Goal: Complete application form

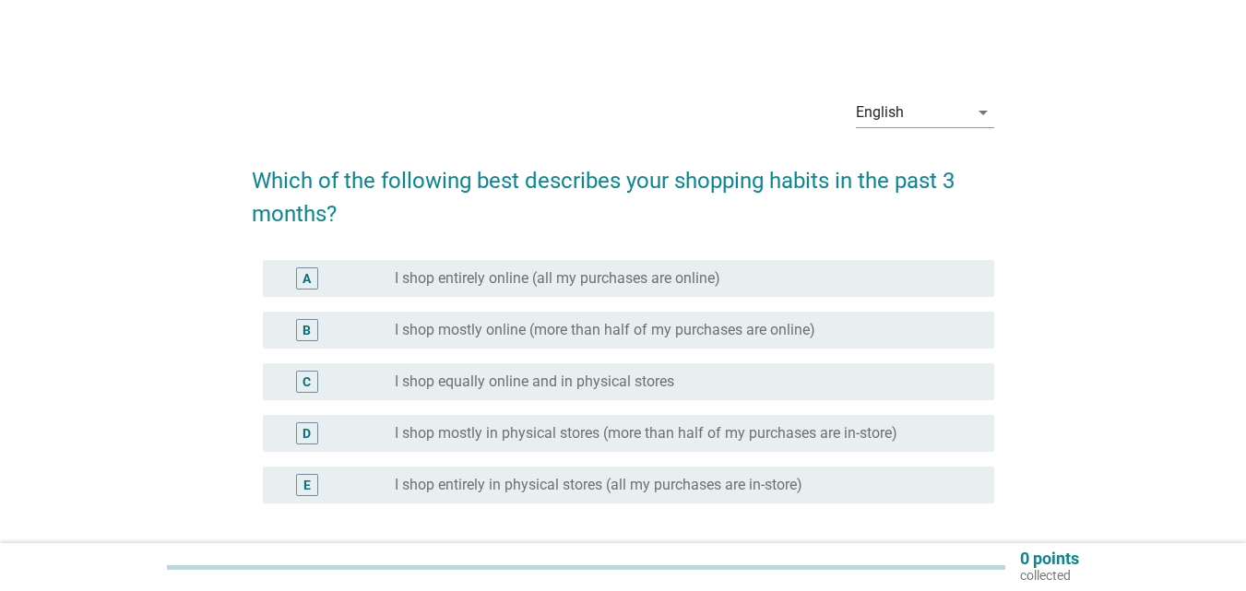
scroll to position [92, 0]
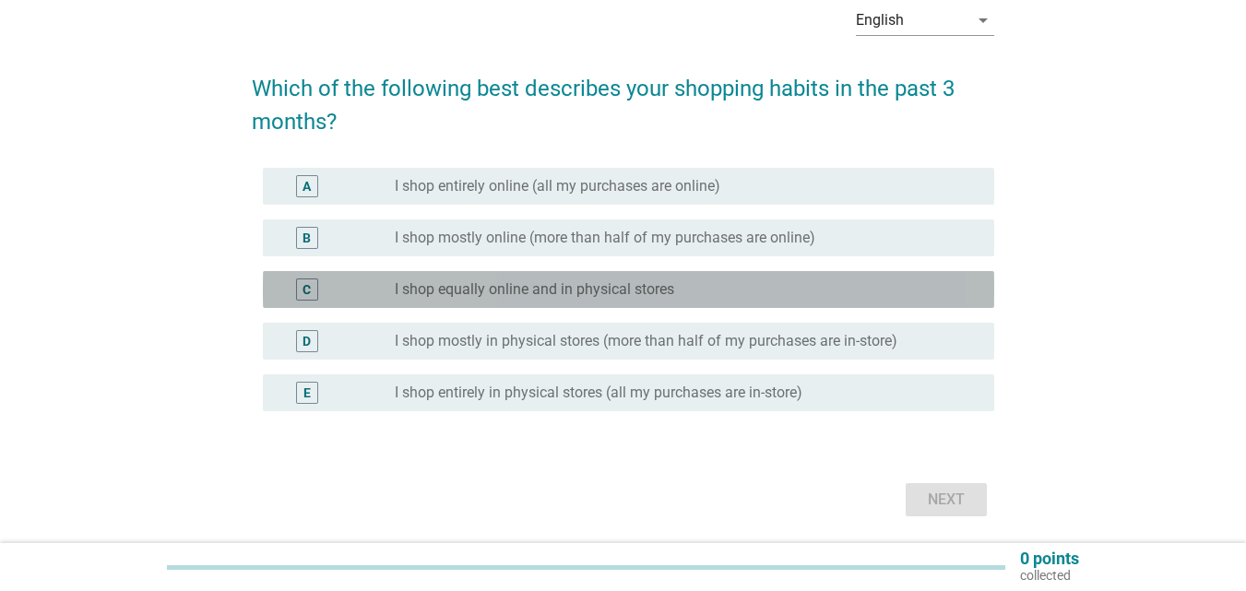
click at [313, 287] on div "C" at bounding box center [307, 289] width 22 height 22
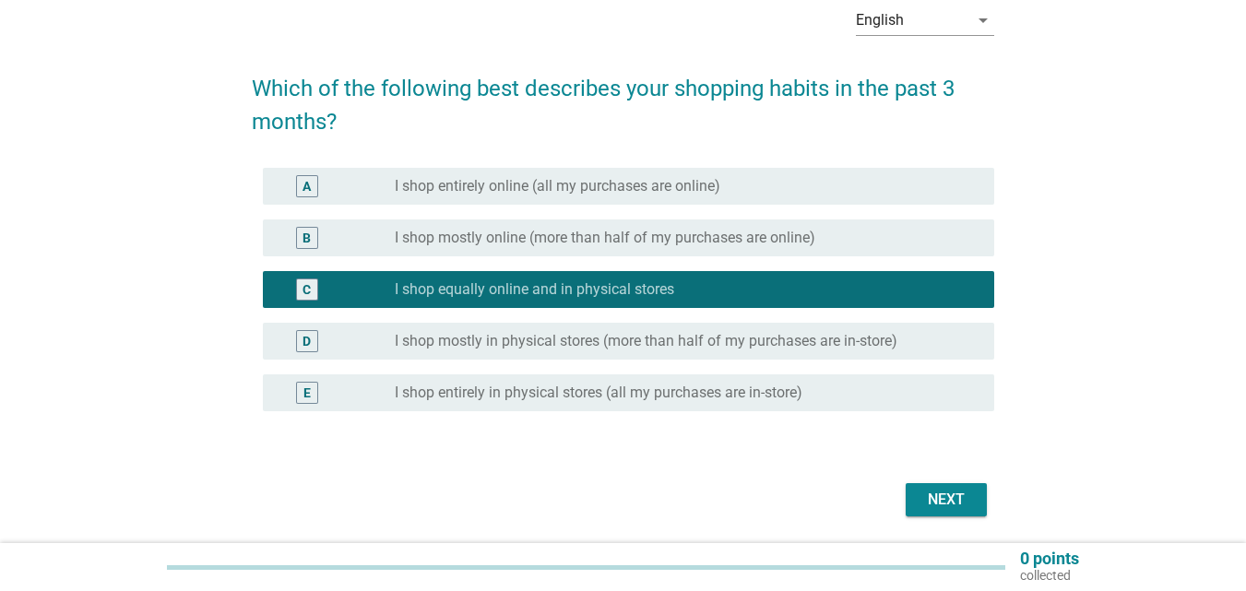
scroll to position [154, 0]
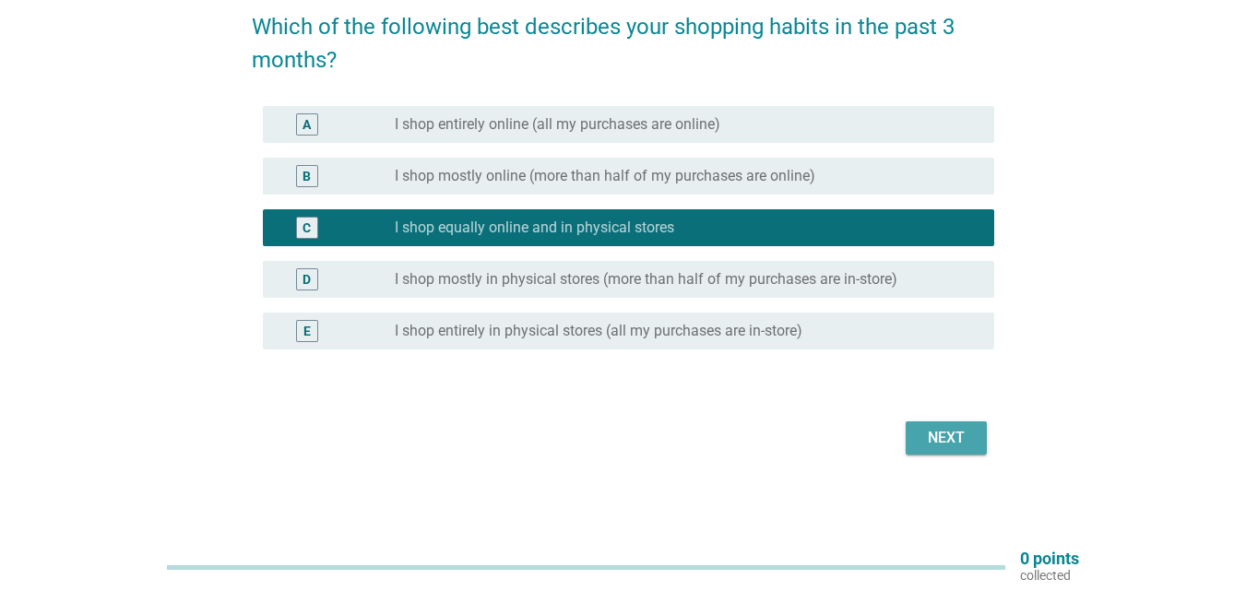
click at [952, 436] on div "Next" at bounding box center [946, 438] width 52 height 22
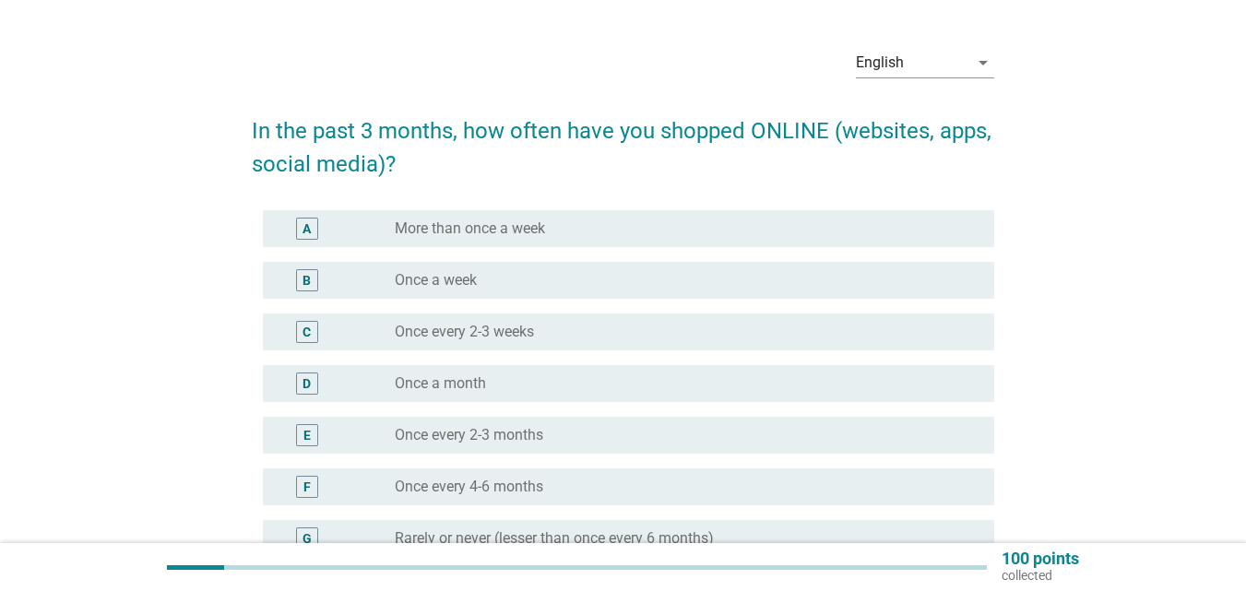
scroll to position [92, 0]
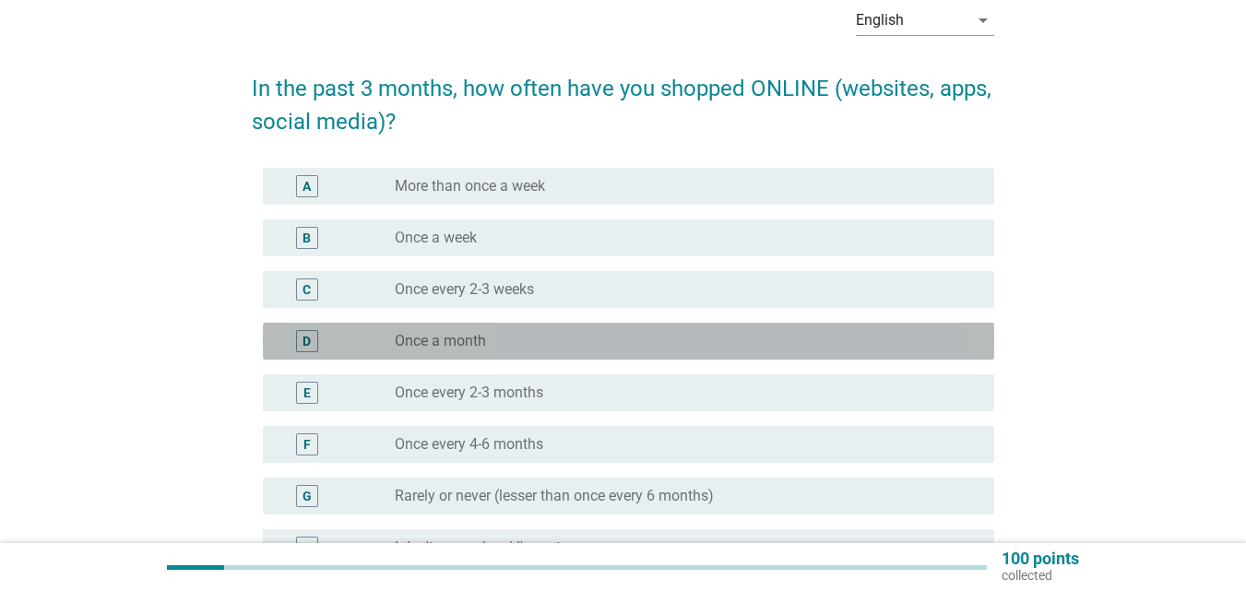
click at [313, 337] on div "D" at bounding box center [307, 341] width 22 height 22
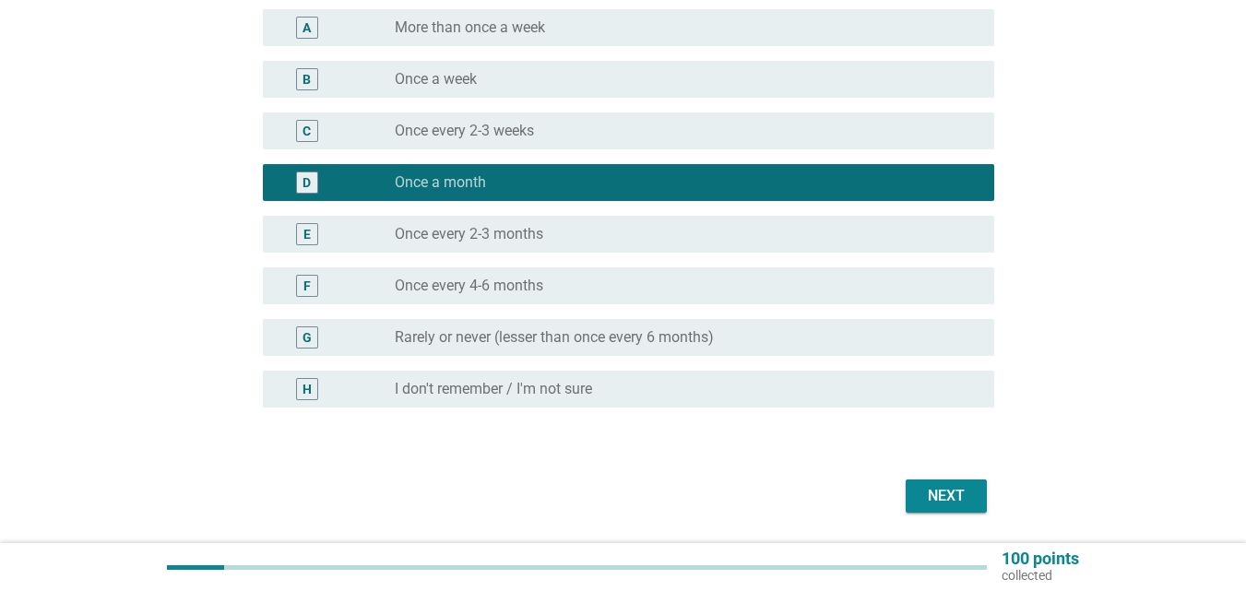
scroll to position [309, 0]
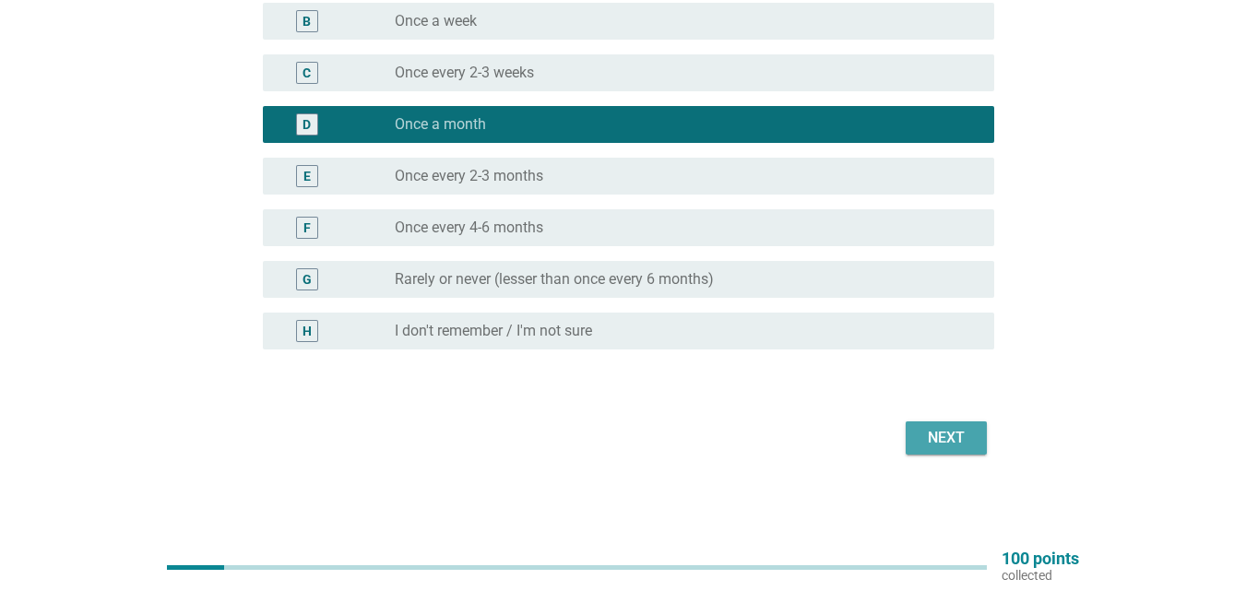
click at [963, 447] on div "Next" at bounding box center [946, 438] width 52 height 22
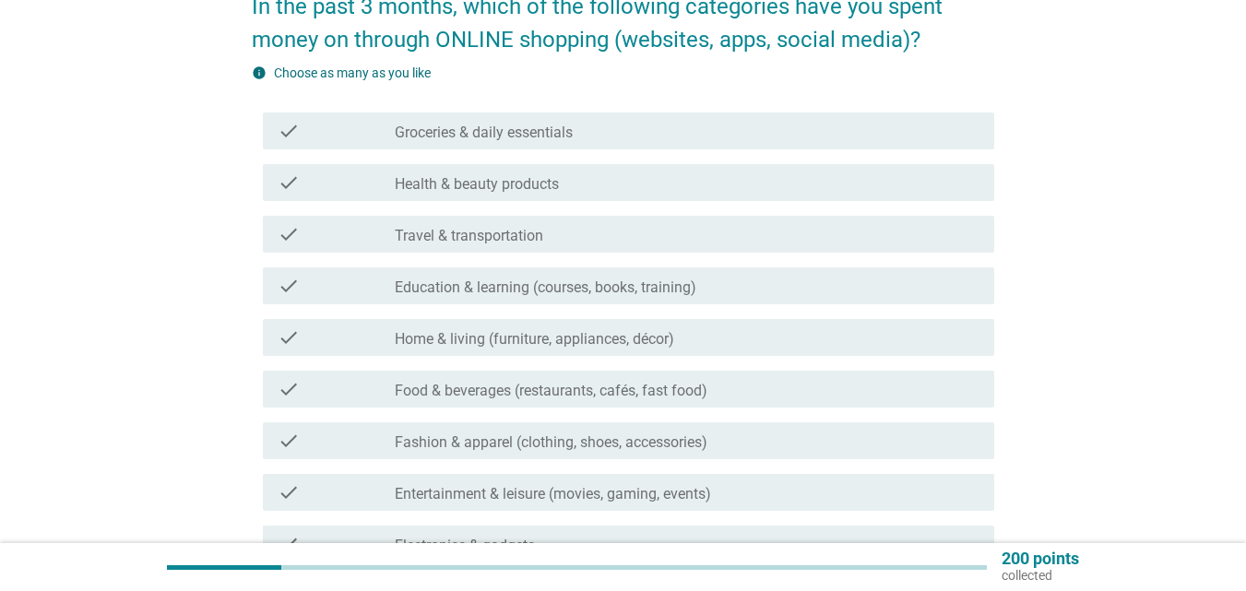
scroll to position [184, 0]
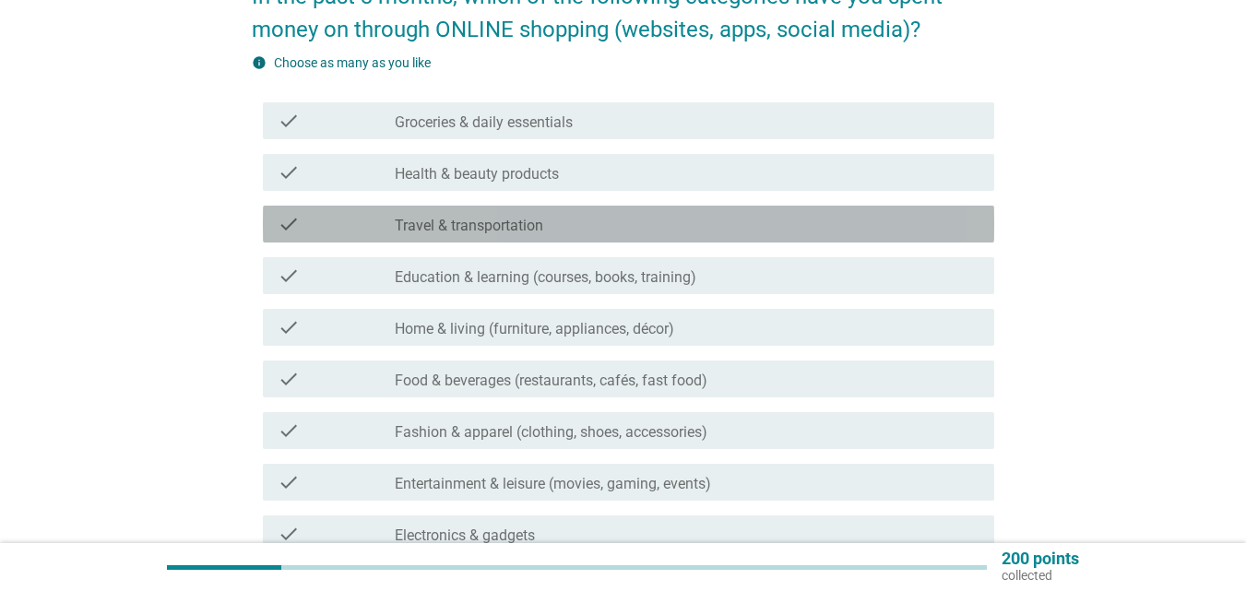
click at [488, 221] on label "Travel & transportation" at bounding box center [469, 226] width 148 height 18
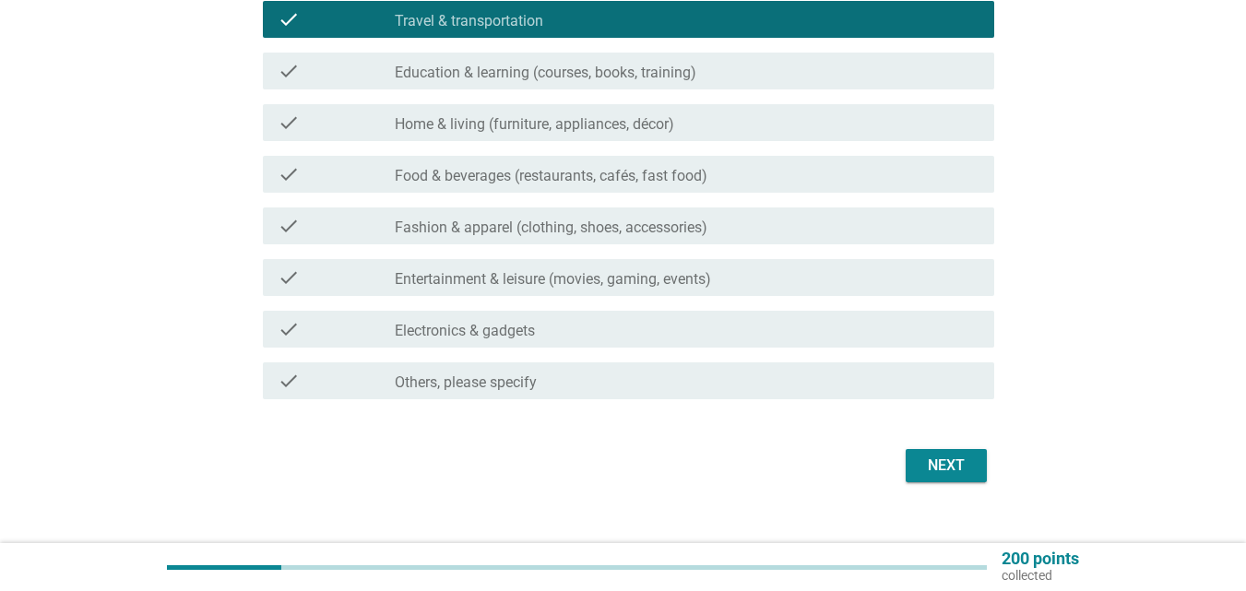
scroll to position [417, 0]
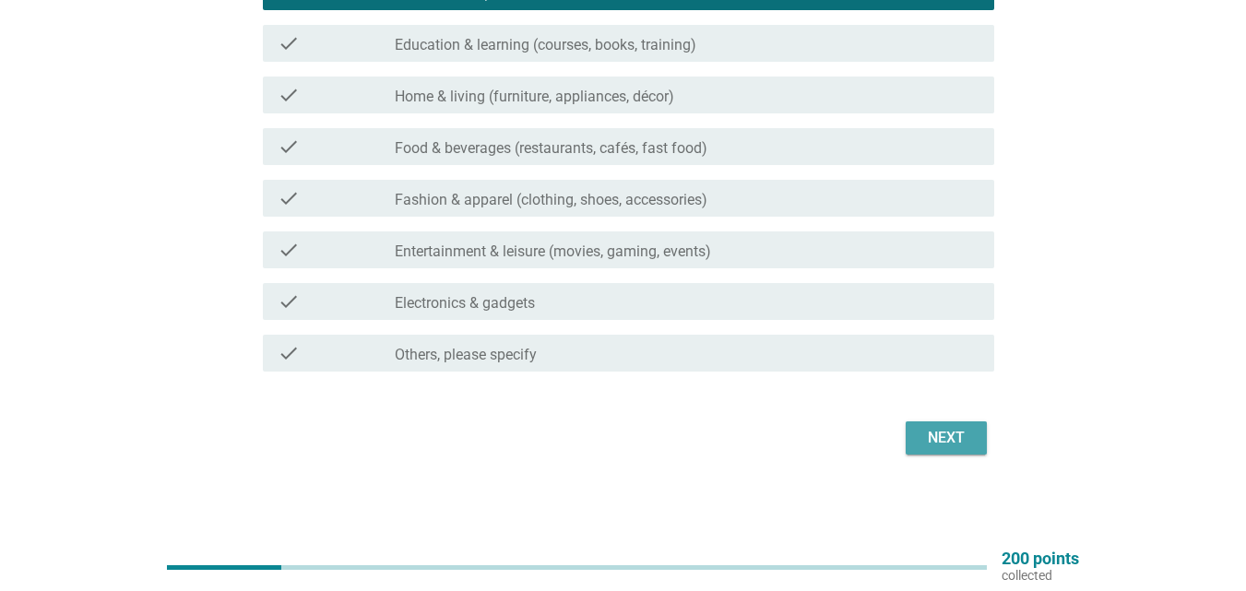
click at [946, 435] on div "Next" at bounding box center [946, 438] width 52 height 22
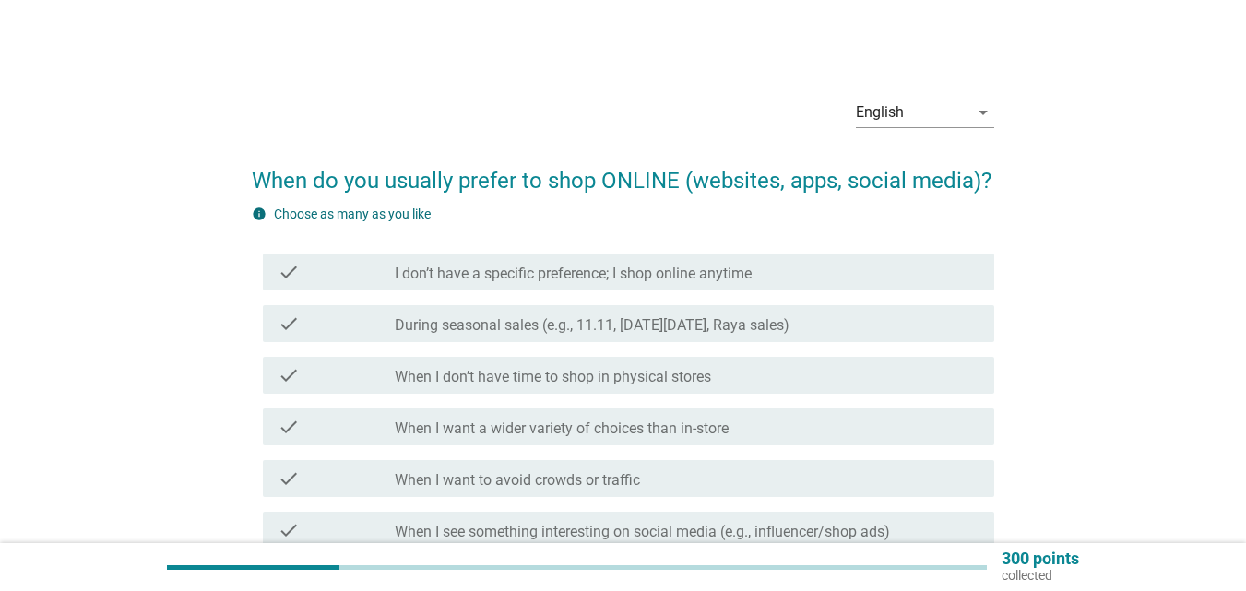
scroll to position [92, 0]
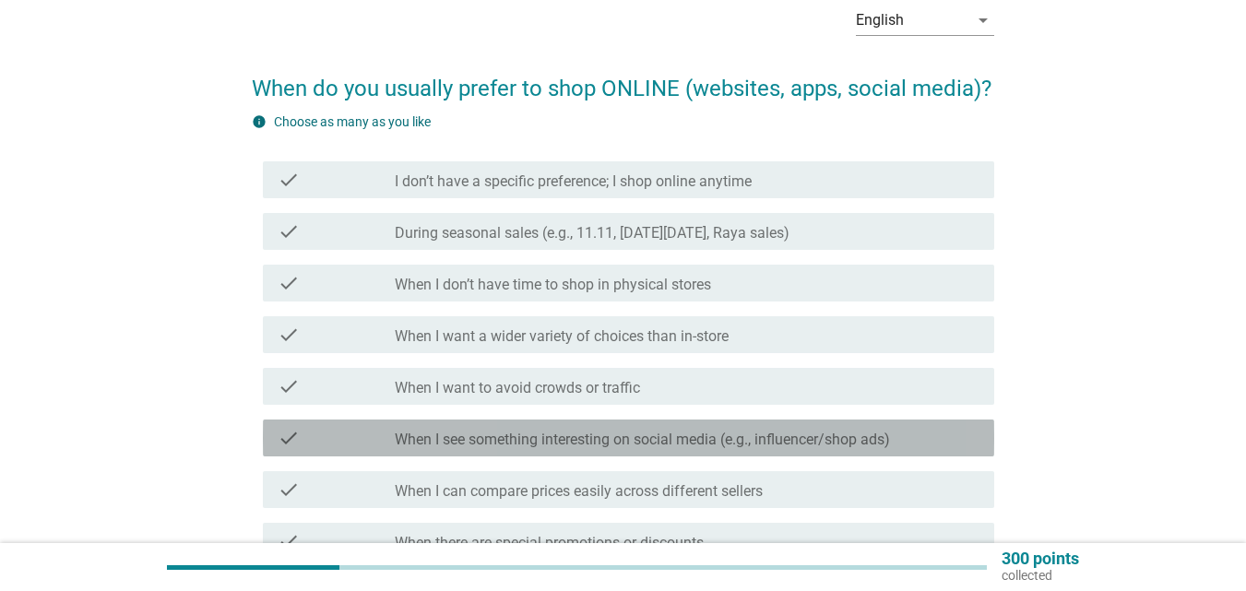
click at [456, 433] on label "When I see something interesting on social media (e.g., influencer/shop ads)" at bounding box center [642, 440] width 495 height 18
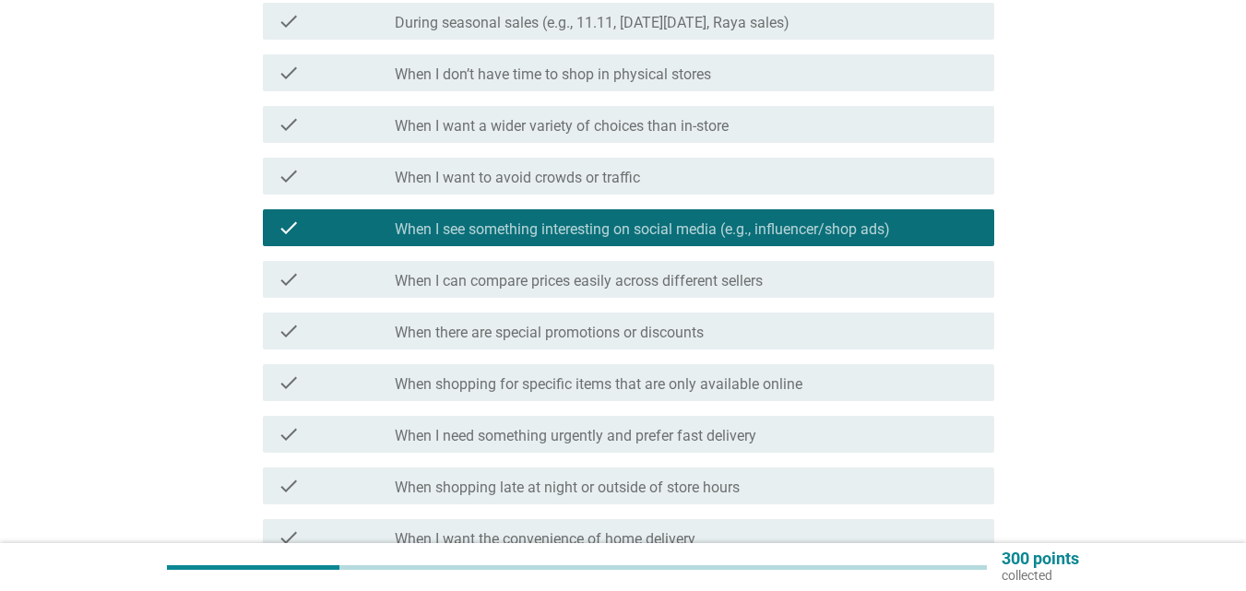
scroll to position [461, 0]
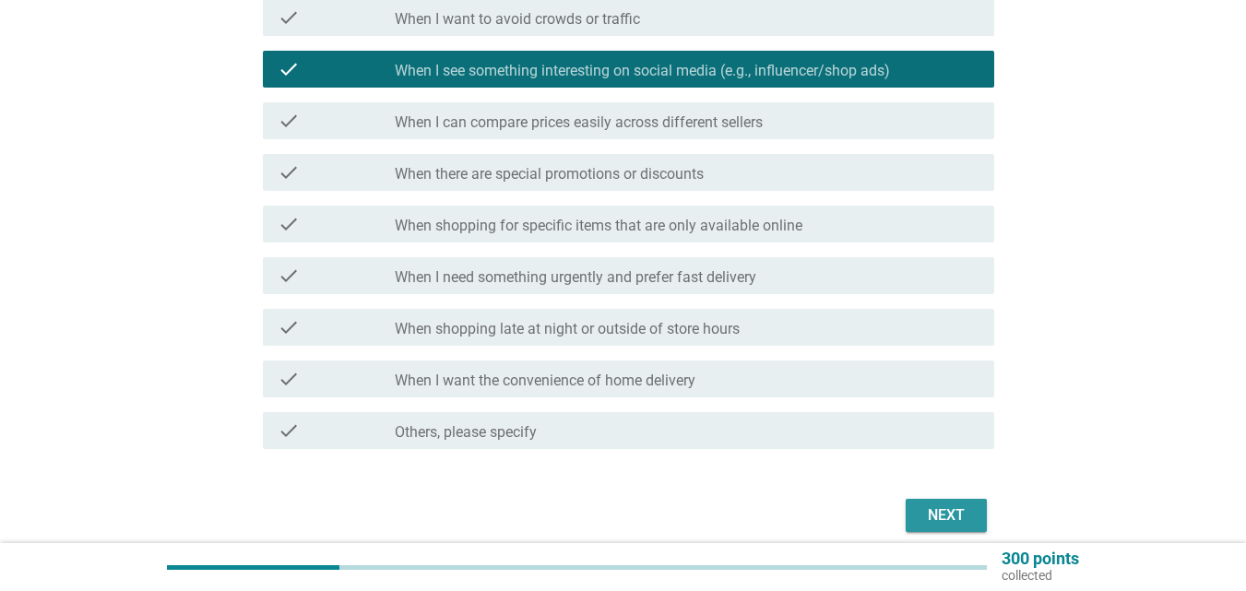
click at [923, 514] on div "Next" at bounding box center [946, 515] width 52 height 22
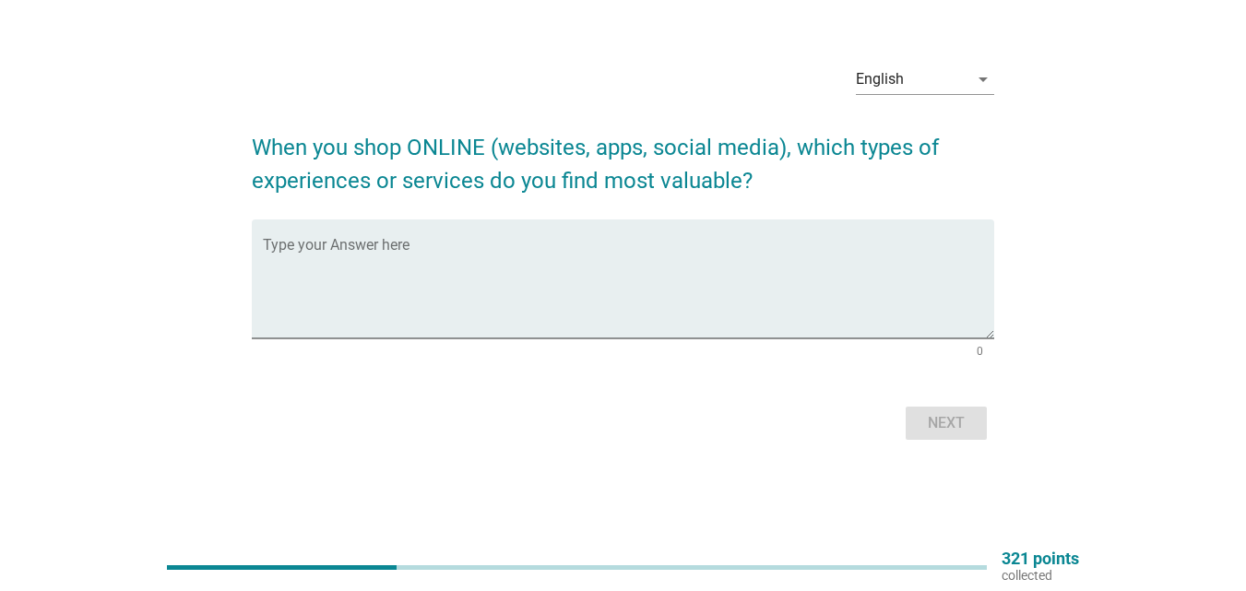
scroll to position [0, 0]
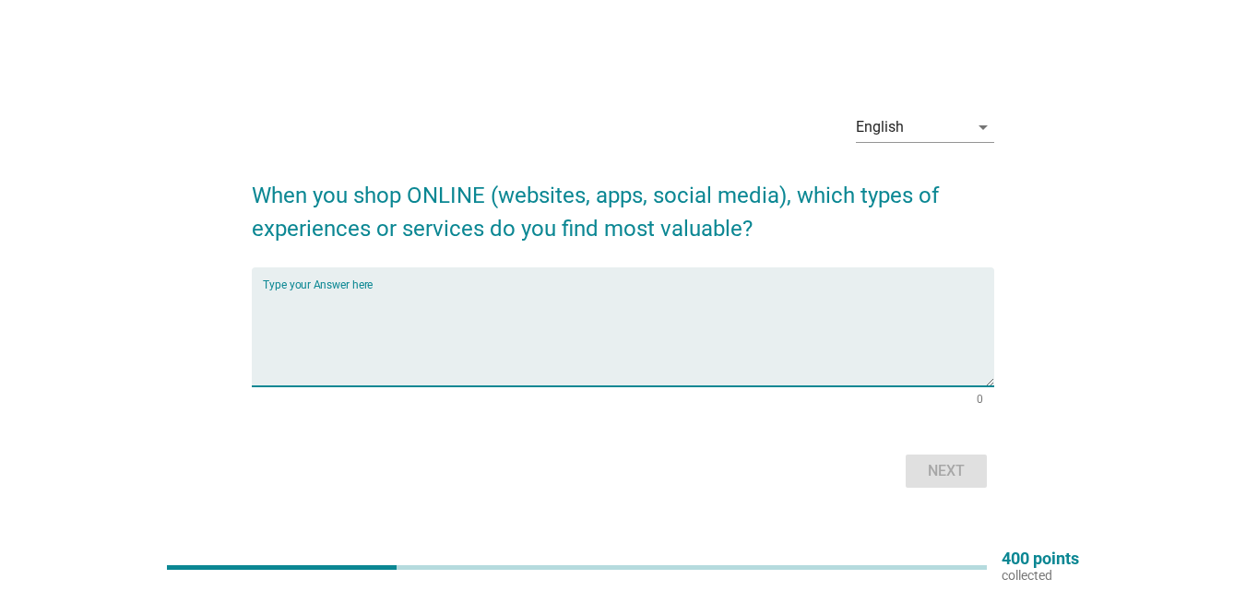
click at [397, 376] on textarea "Type your Answer here" at bounding box center [628, 338] width 731 height 97
click at [268, 299] on textarea "lAZADA" at bounding box center [628, 338] width 731 height 97
click at [437, 323] on textarea "LAZADA" at bounding box center [628, 338] width 731 height 97
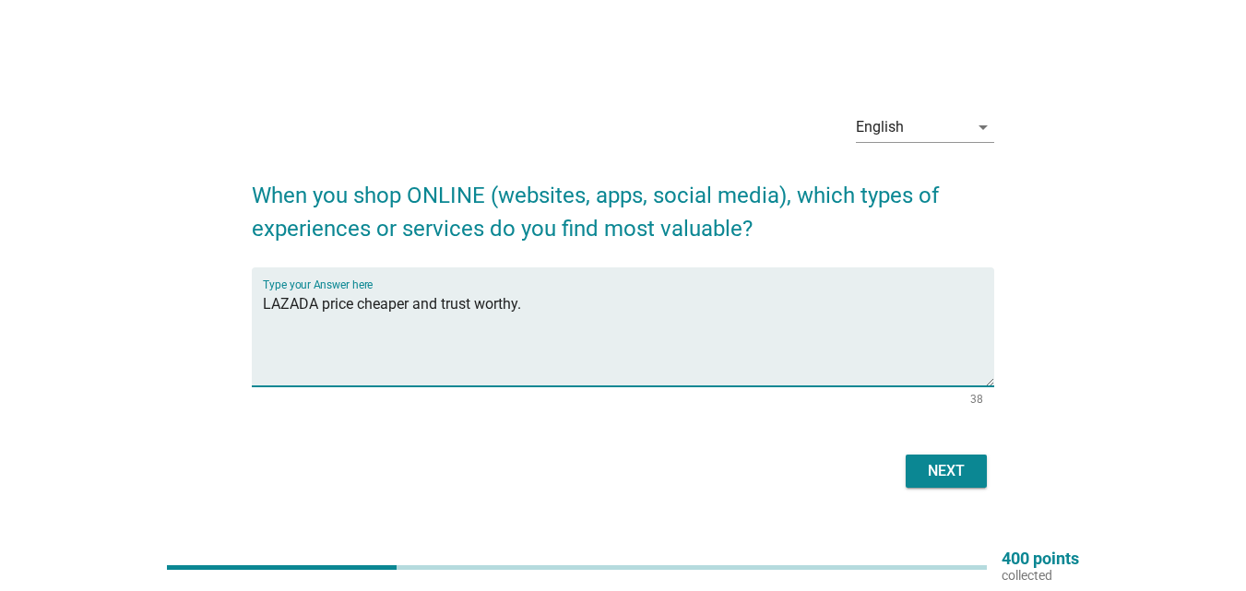
type textarea "LAZADA price cheaper and trust worthy."
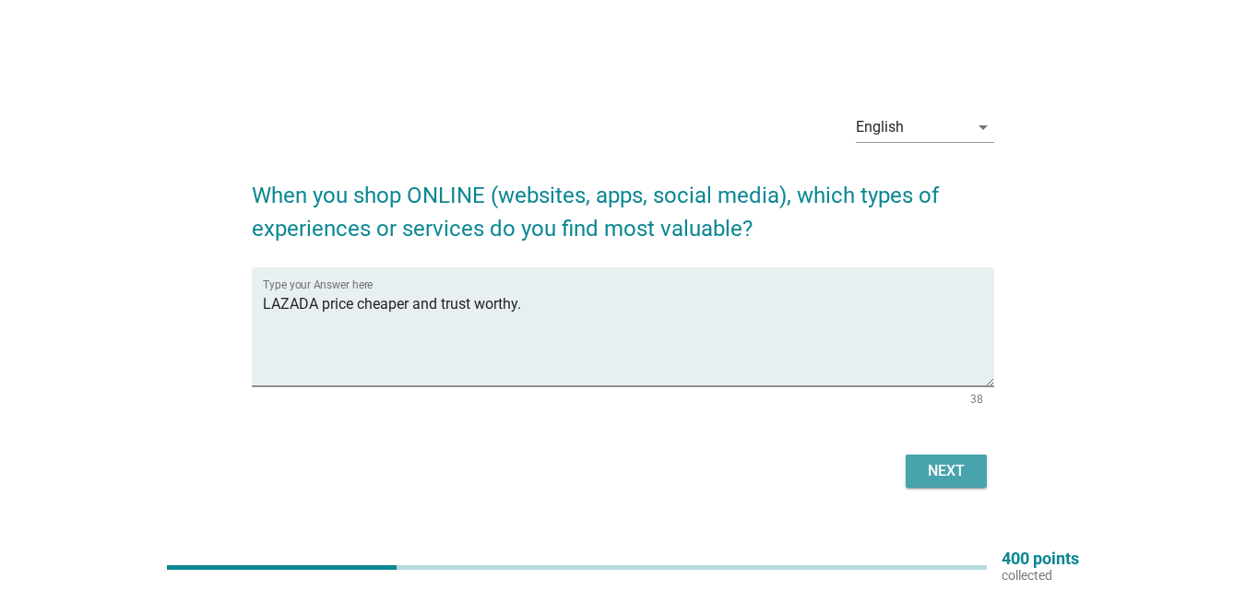
click at [954, 463] on div "Next" at bounding box center [946, 471] width 52 height 22
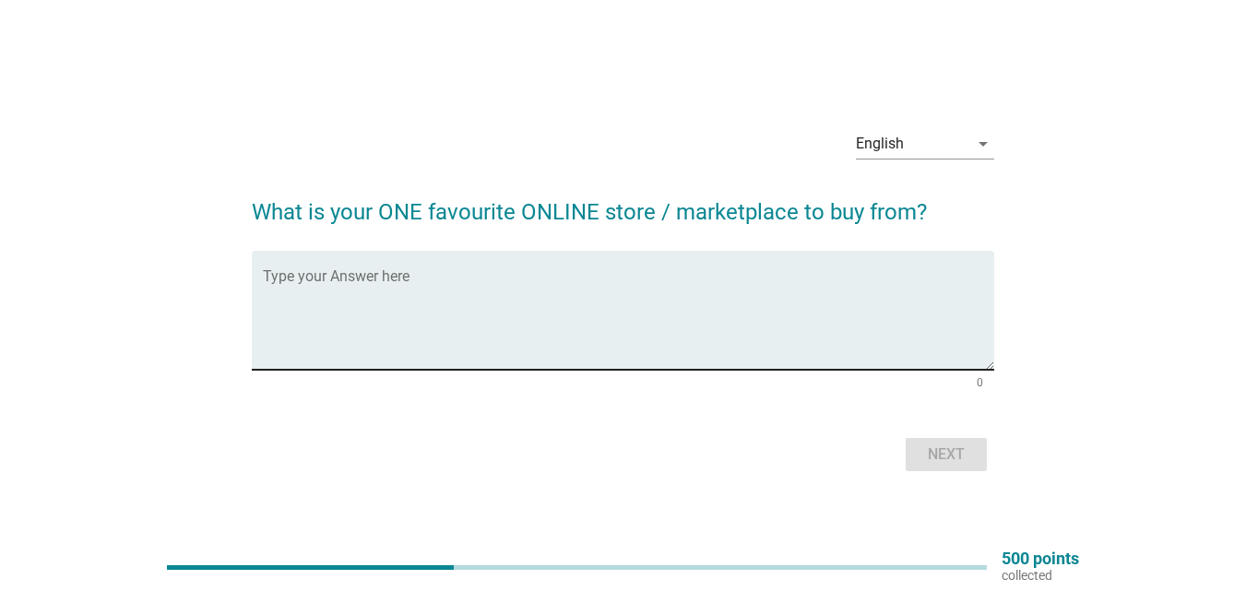
click at [368, 266] on div "Type your Answer here" at bounding box center [628, 310] width 731 height 119
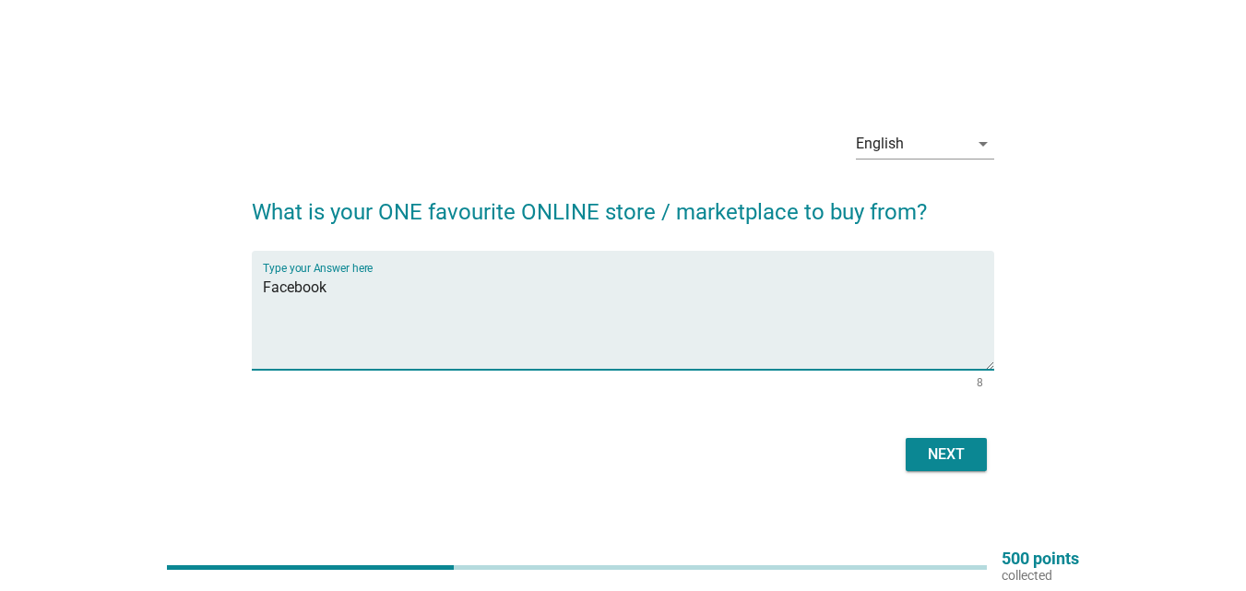
type textarea "Facebook"
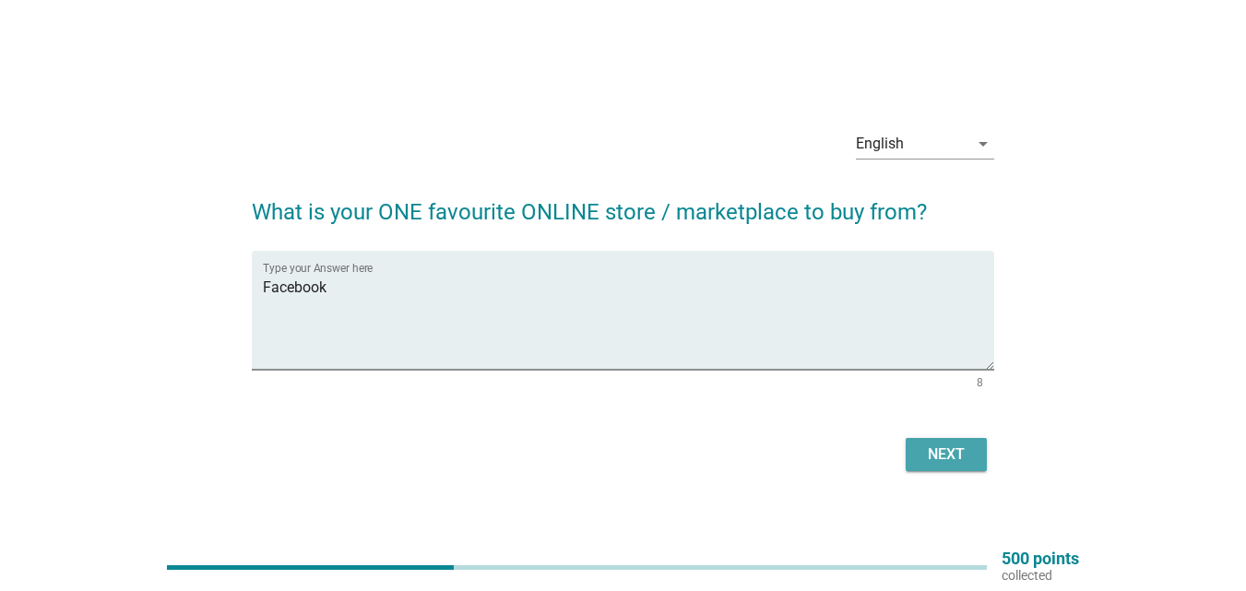
click at [949, 444] on div "Next" at bounding box center [946, 454] width 52 height 22
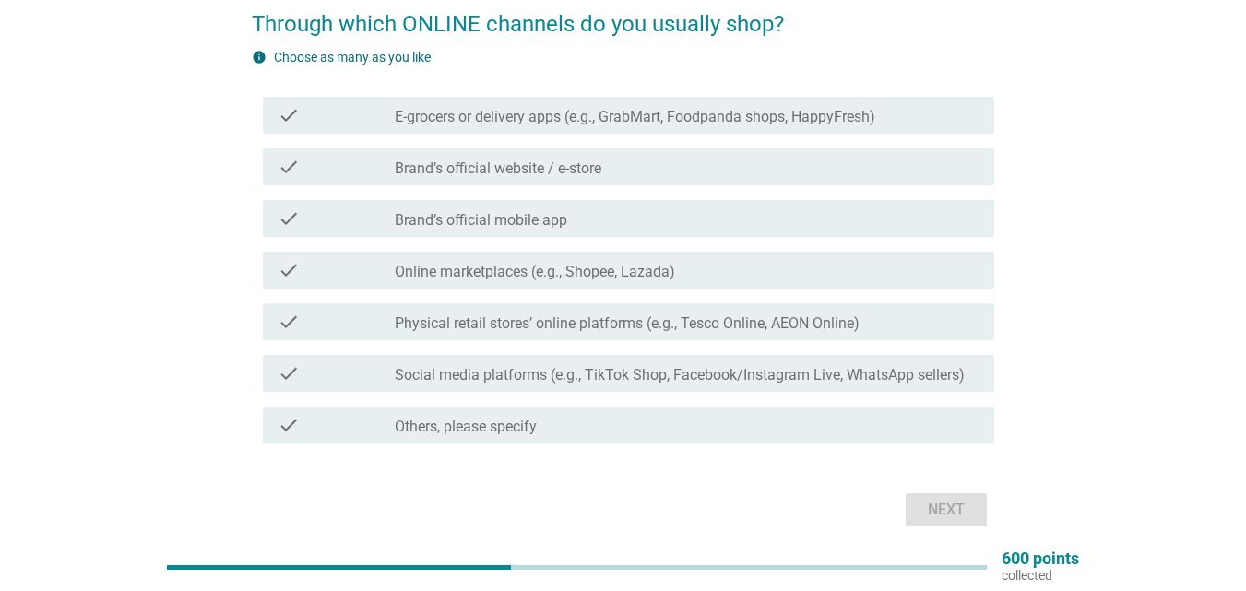
scroll to position [136, 0]
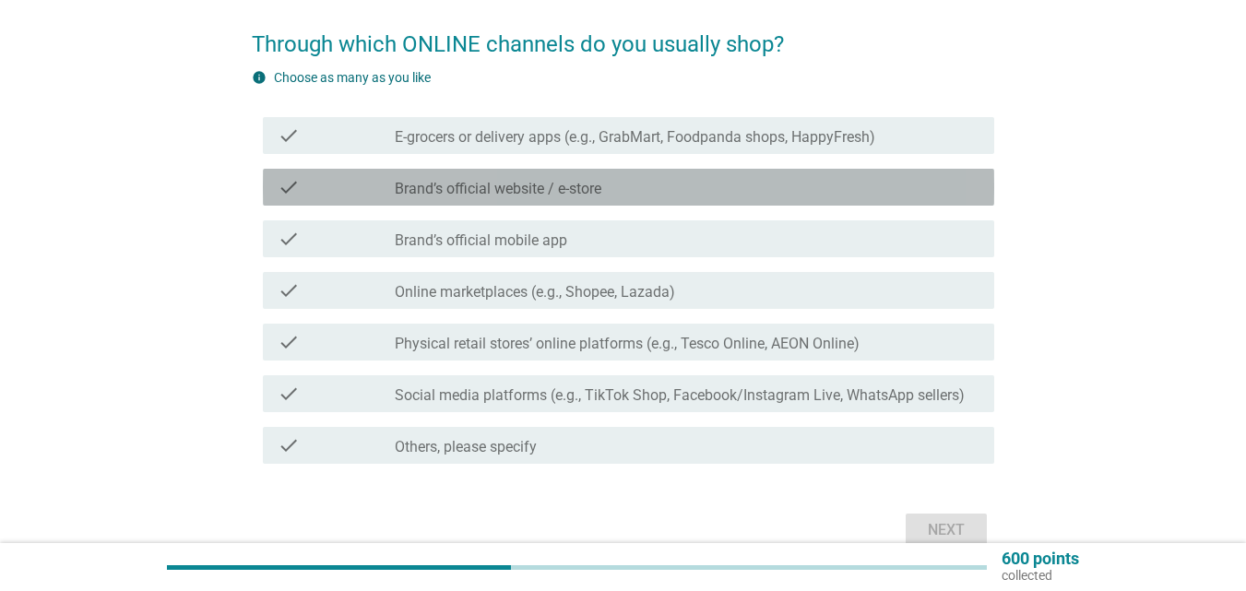
click at [456, 190] on label "Brand’s official website / e-store" at bounding box center [498, 189] width 207 height 18
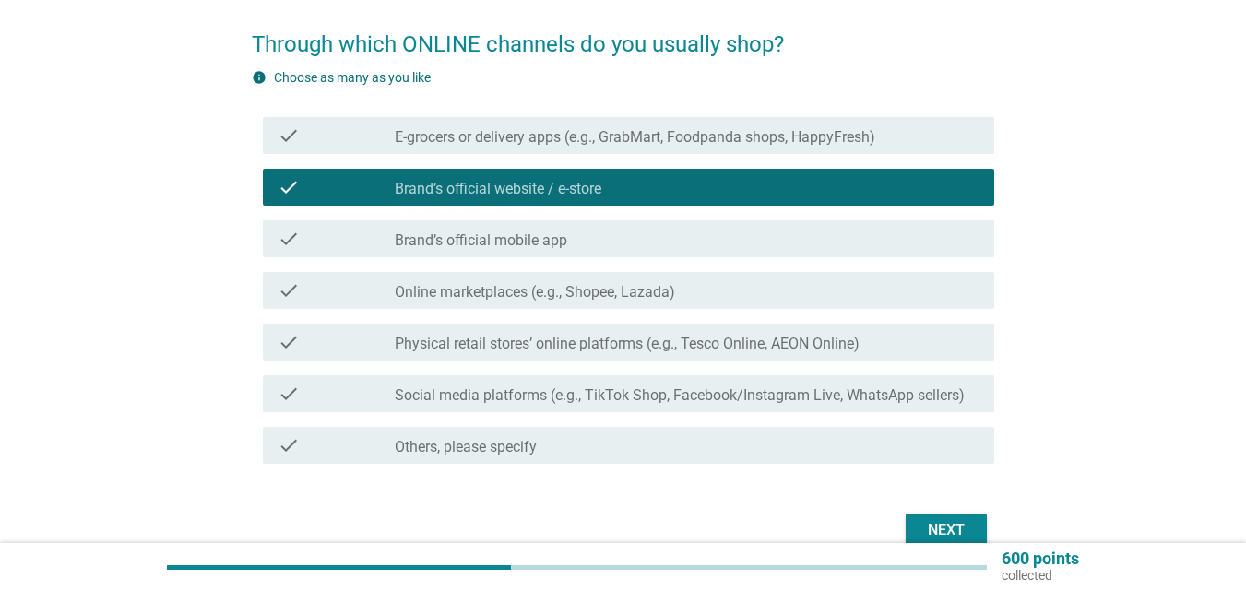
drag, startPoint x: 946, startPoint y: 526, endPoint x: 917, endPoint y: 508, distance: 33.5
click at [944, 526] on div "Next" at bounding box center [946, 530] width 52 height 22
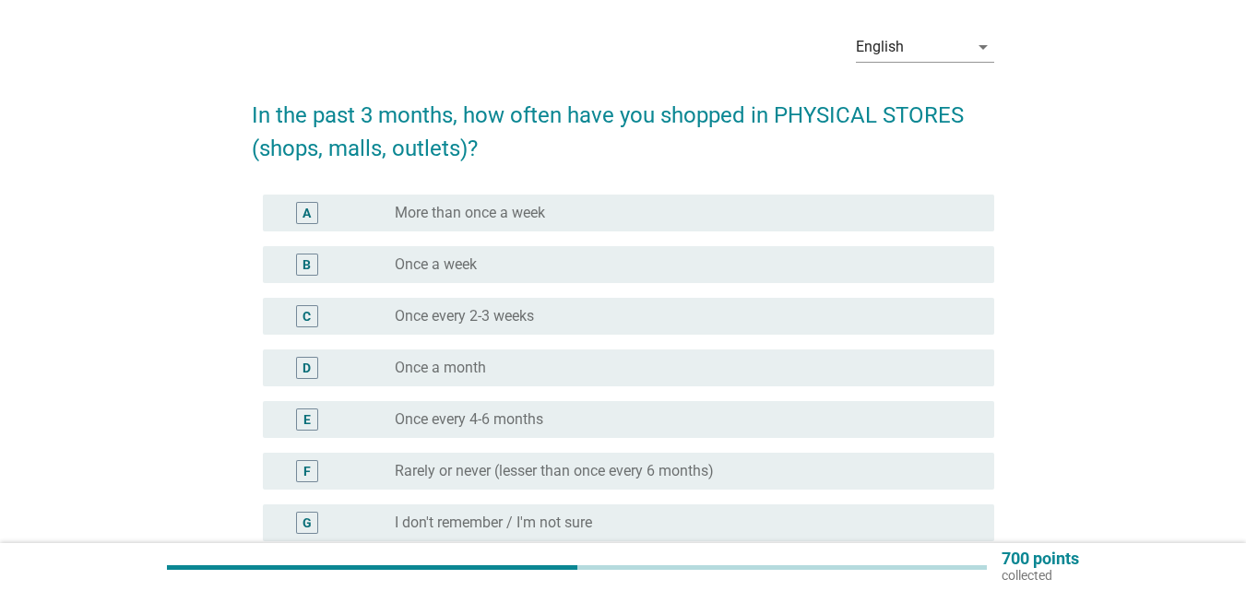
scroll to position [92, 0]
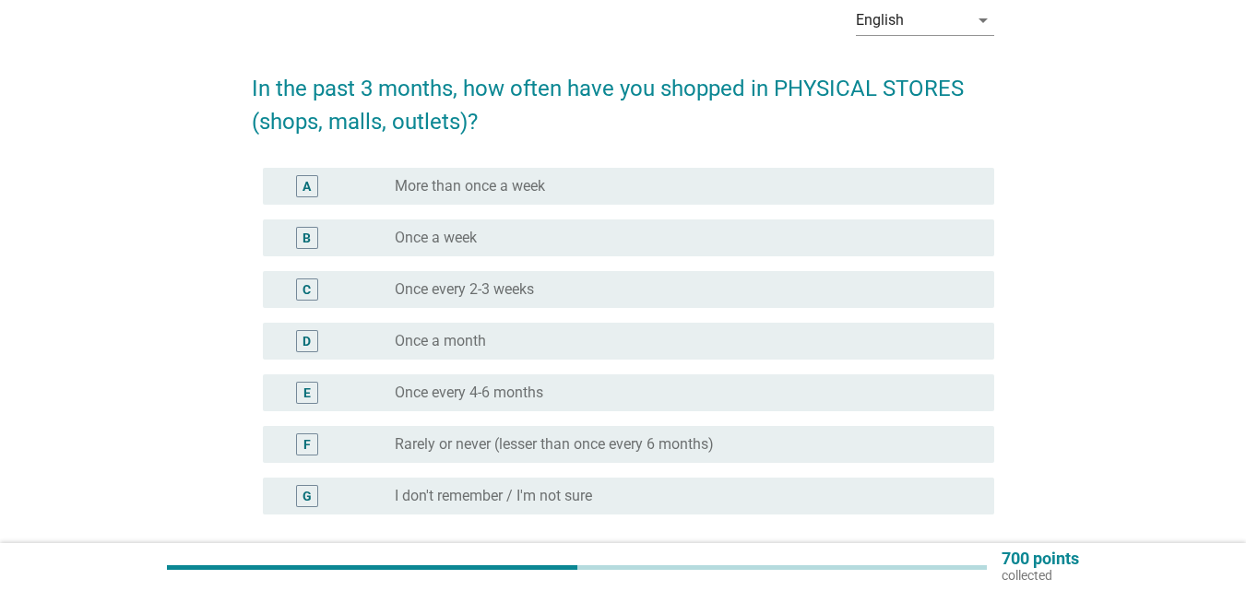
click at [309, 291] on div "C" at bounding box center [306, 289] width 8 height 19
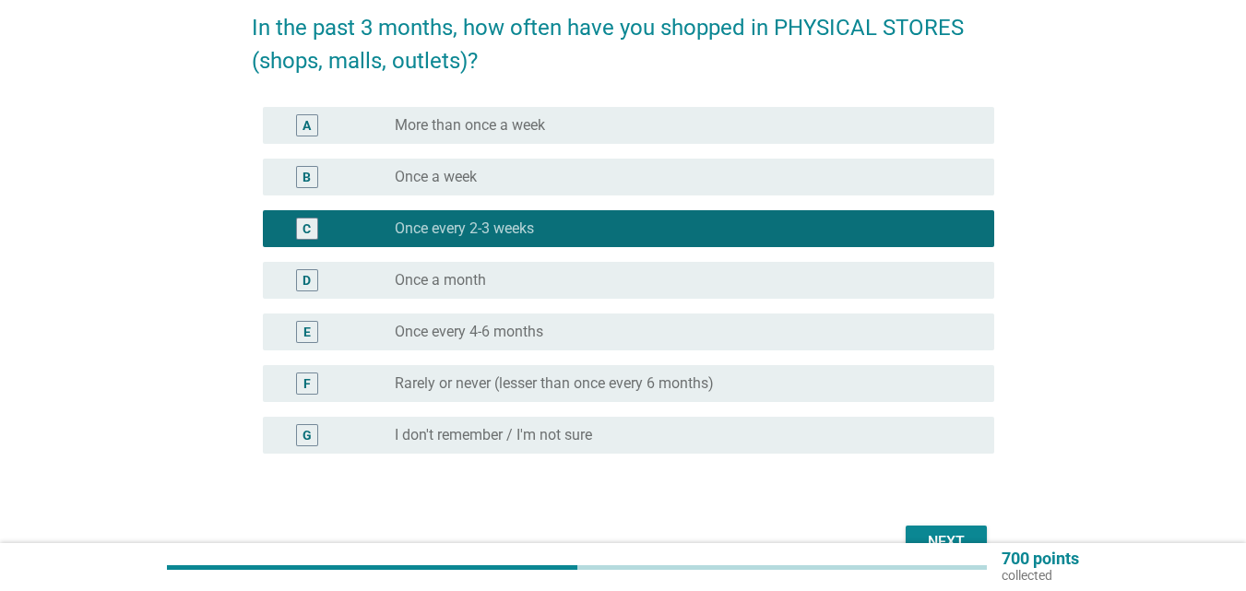
scroll to position [257, 0]
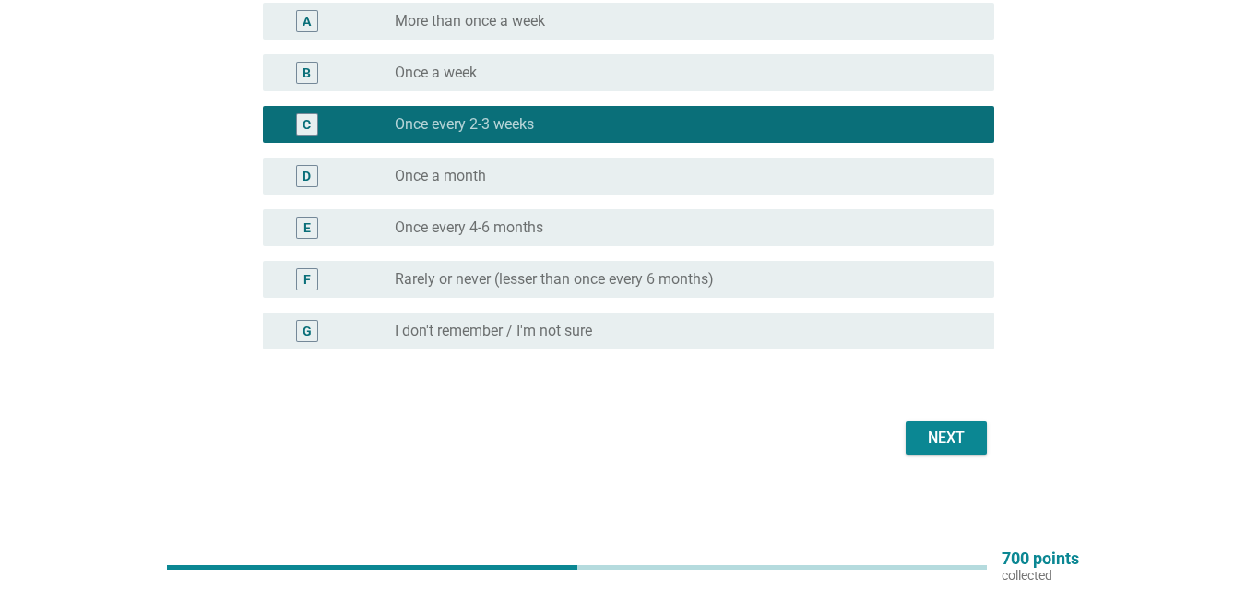
click at [952, 436] on div "Next" at bounding box center [946, 438] width 52 height 22
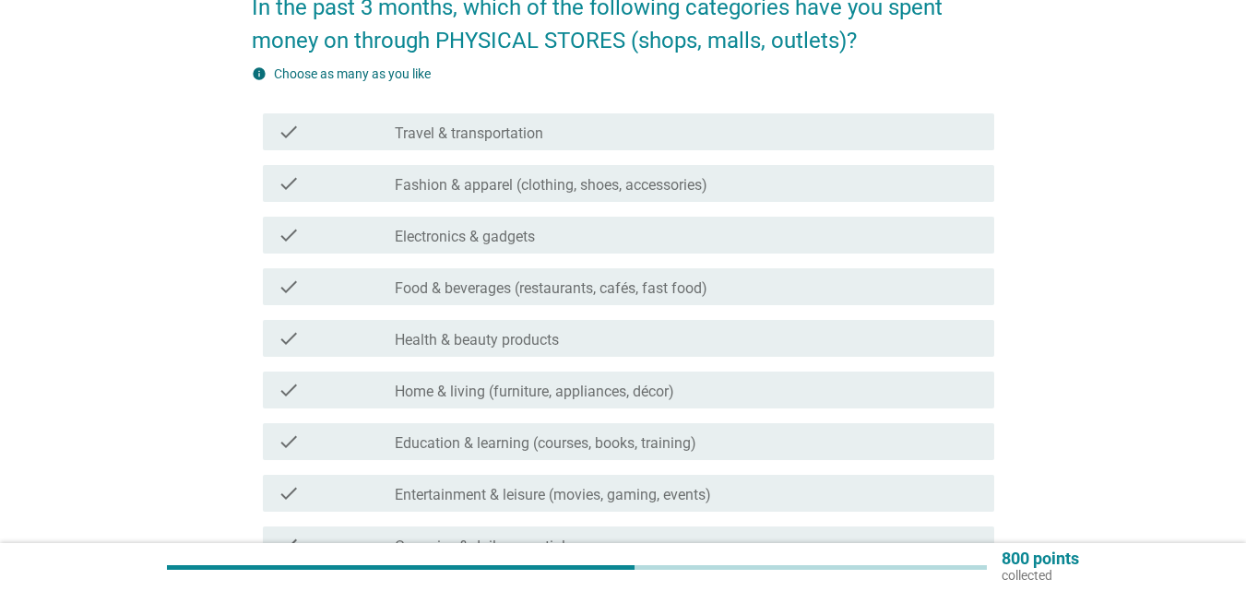
scroll to position [184, 0]
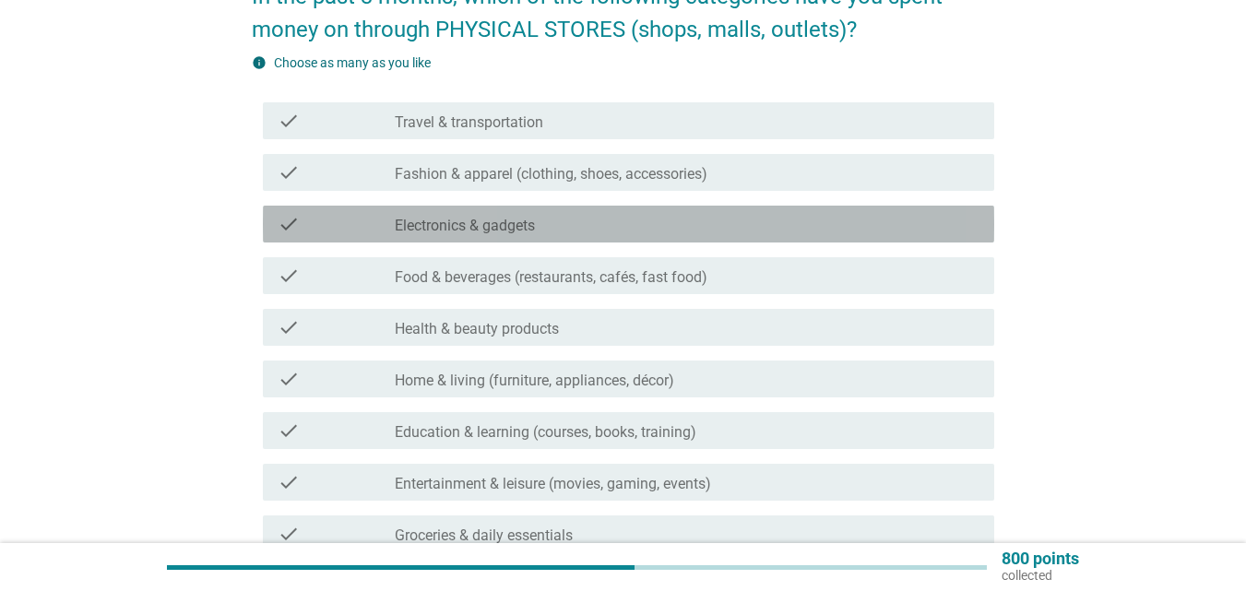
click at [300, 215] on icon "check" at bounding box center [289, 224] width 22 height 22
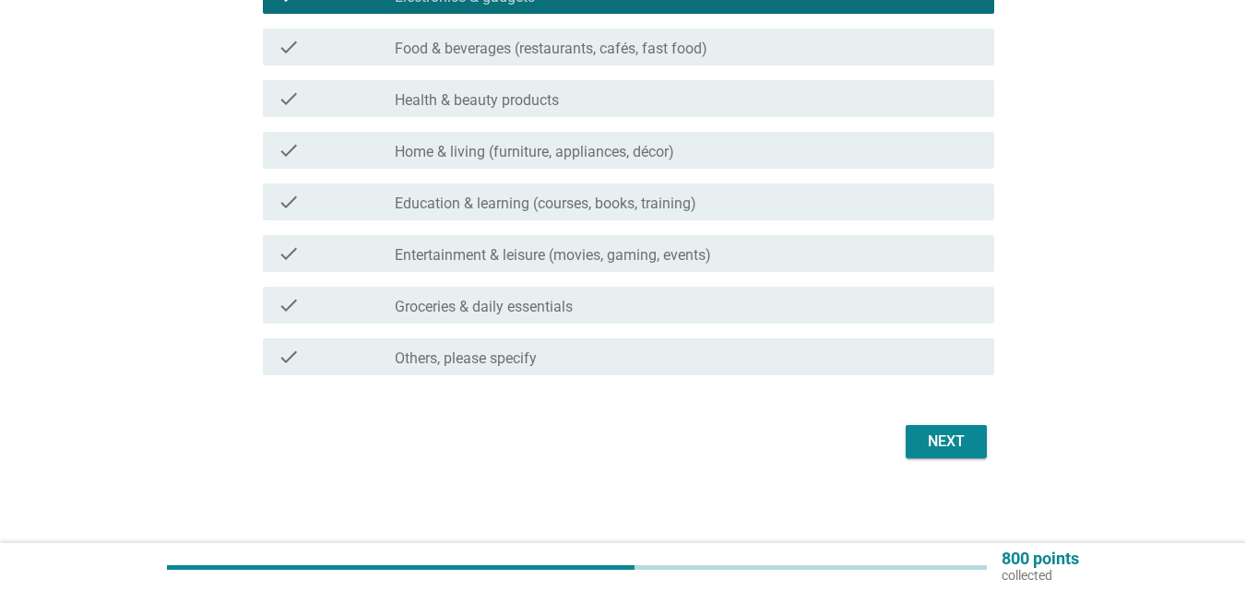
scroll to position [417, 0]
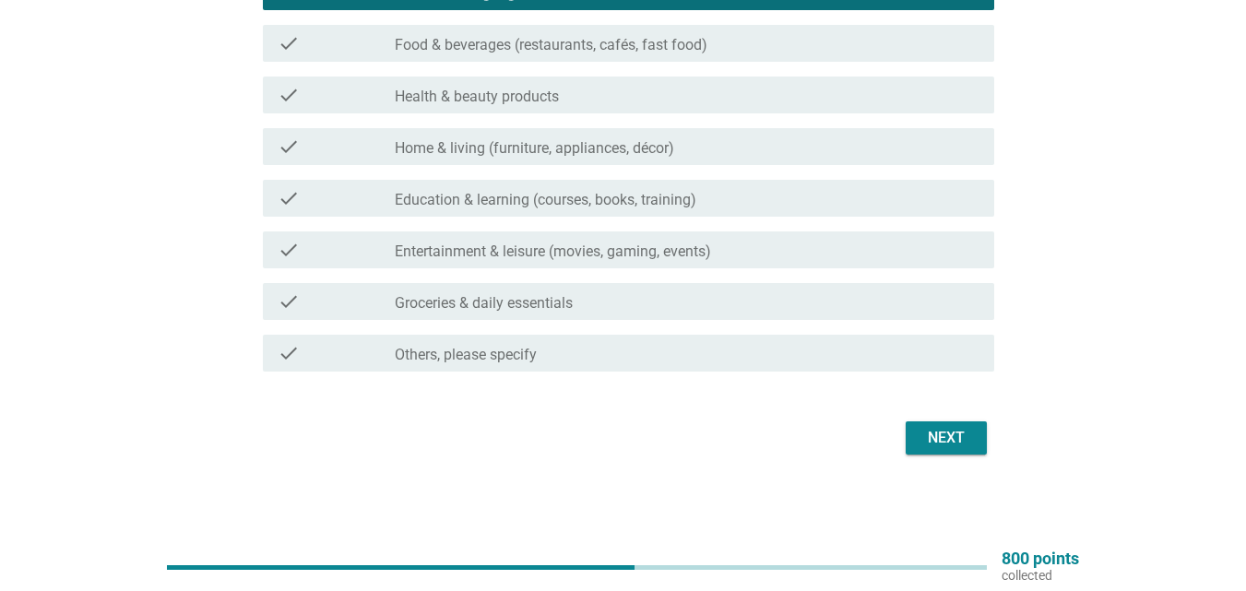
click at [945, 438] on div "Next" at bounding box center [946, 438] width 52 height 22
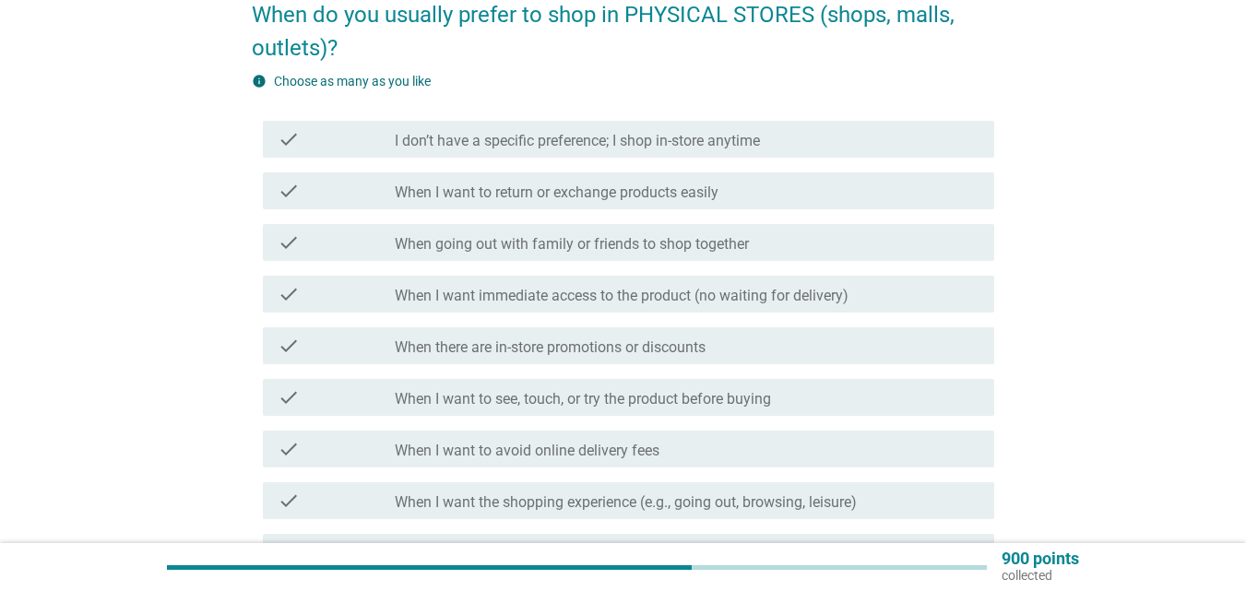
scroll to position [184, 0]
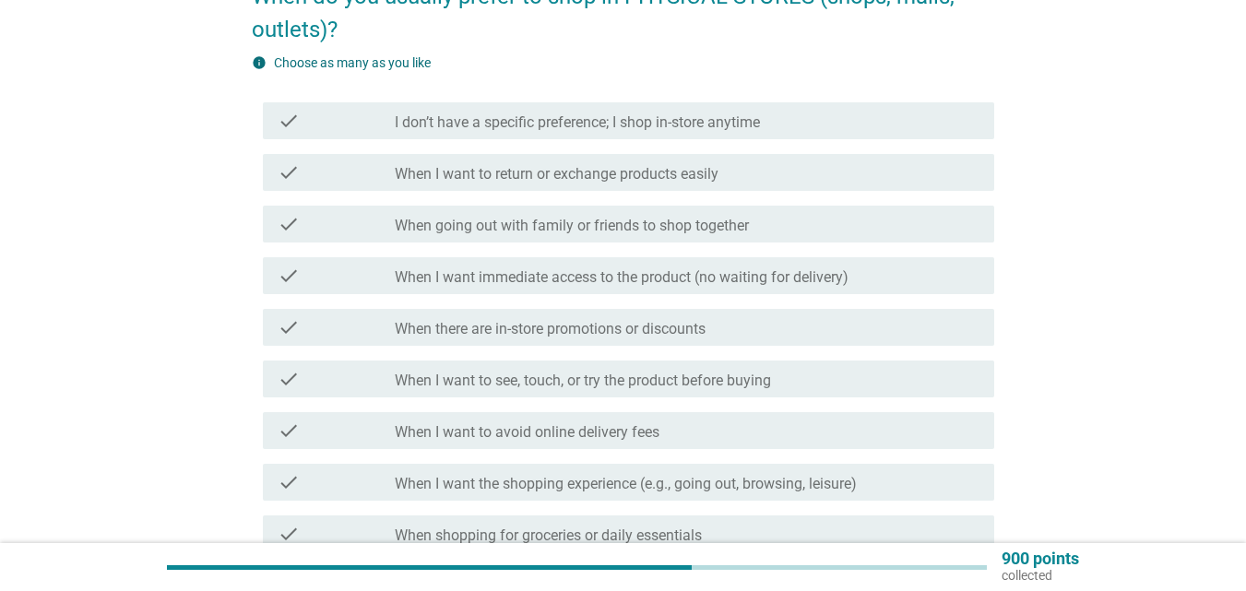
click at [290, 122] on icon "check" at bounding box center [289, 121] width 22 height 22
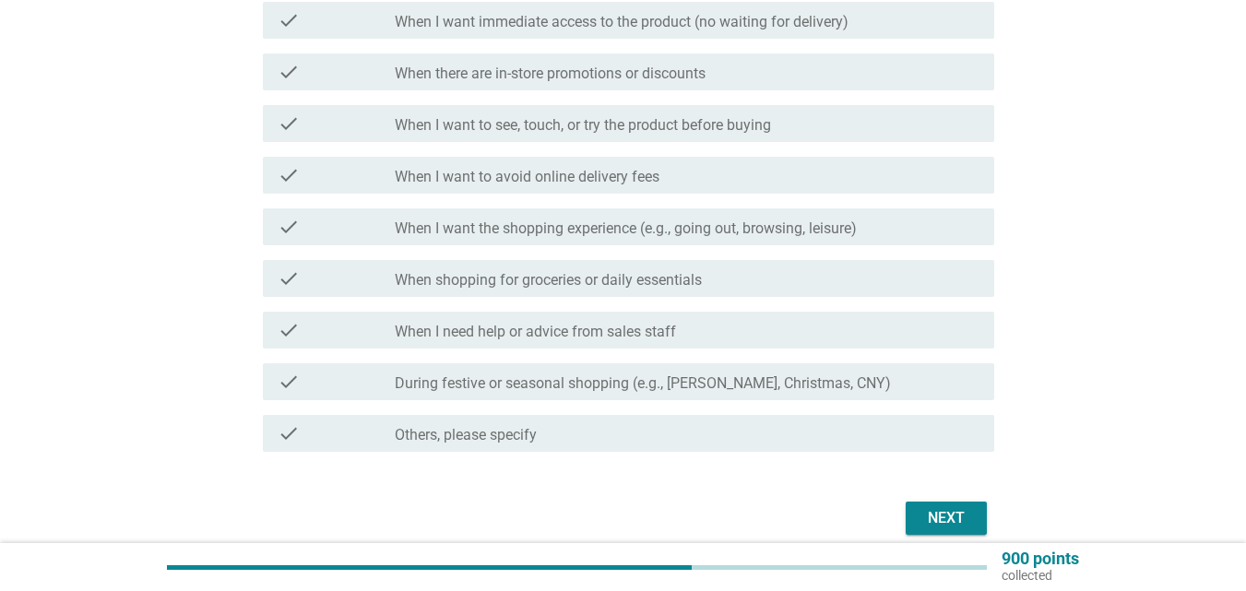
scroll to position [520, 0]
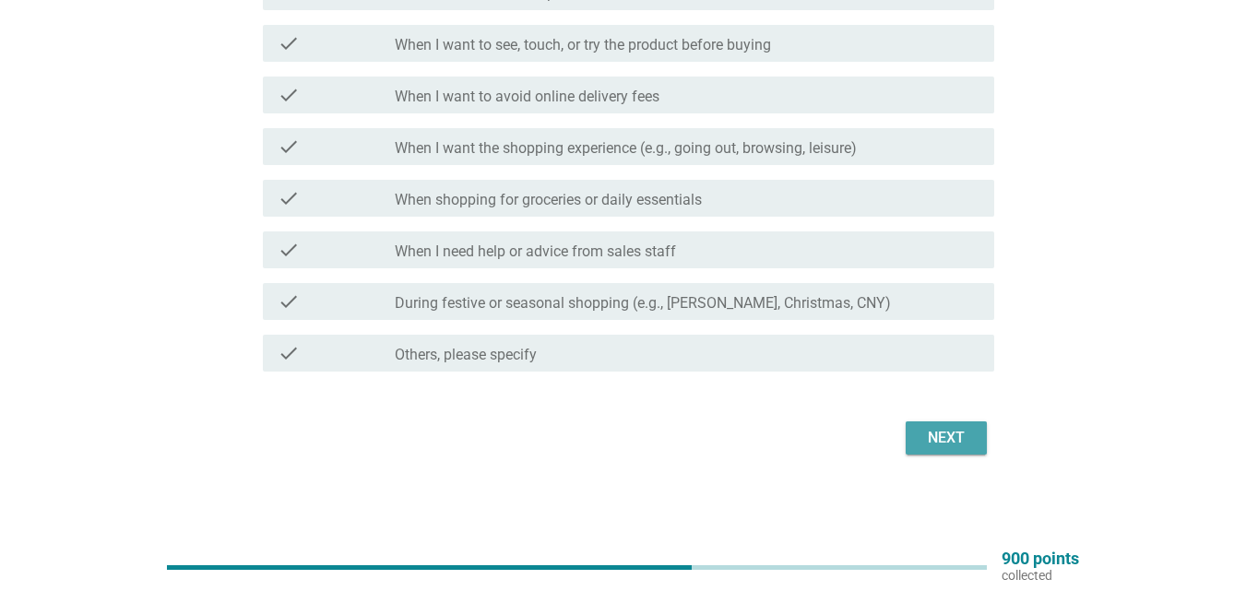
click at [921, 432] on div "Next" at bounding box center [946, 438] width 52 height 22
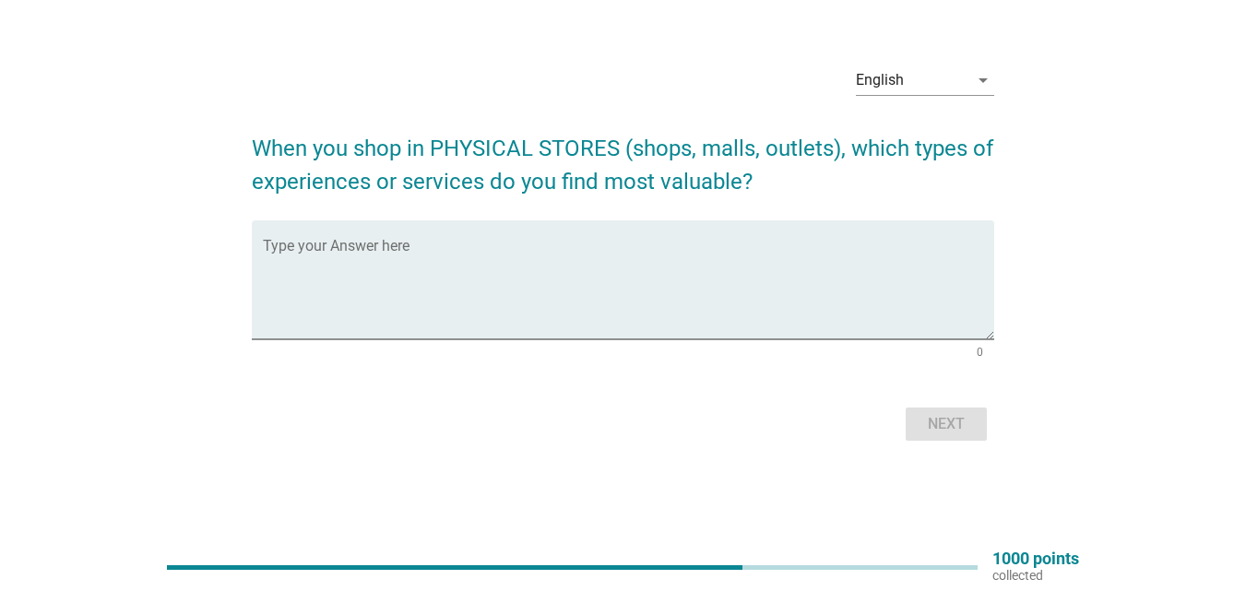
scroll to position [48, 0]
click at [285, 245] on textarea "Type your Answer here" at bounding box center [628, 290] width 731 height 97
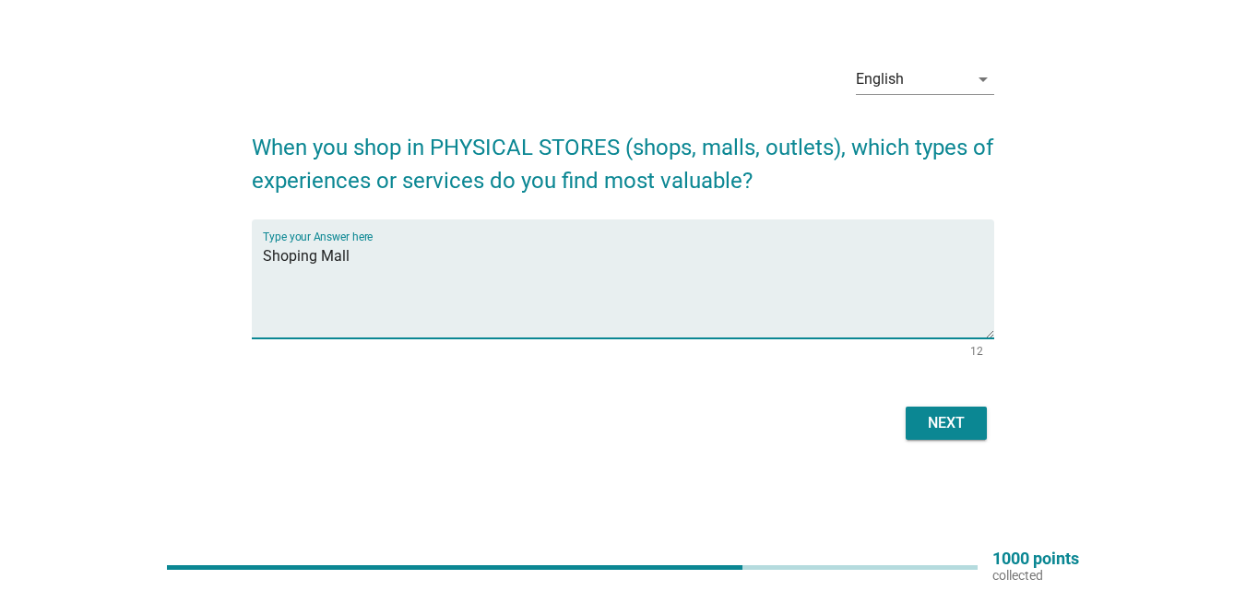
click at [292, 258] on textarea "Shoping Mall" at bounding box center [628, 290] width 731 height 97
type textarea "Shoping Mall"
click at [935, 424] on div "Next" at bounding box center [946, 423] width 52 height 22
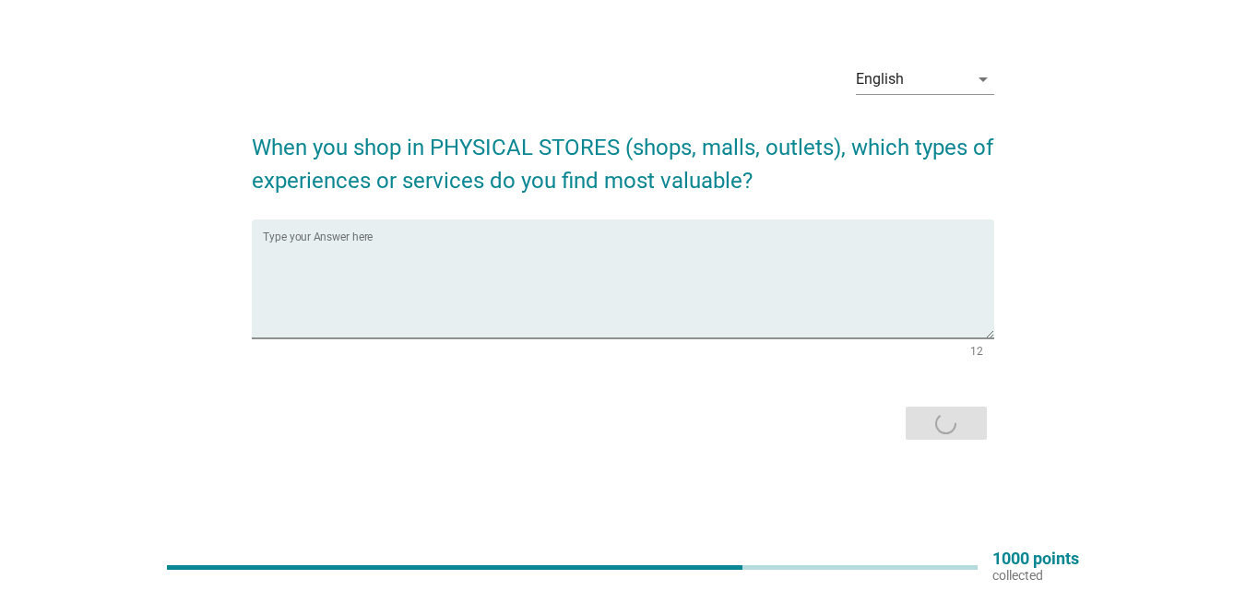
scroll to position [0, 0]
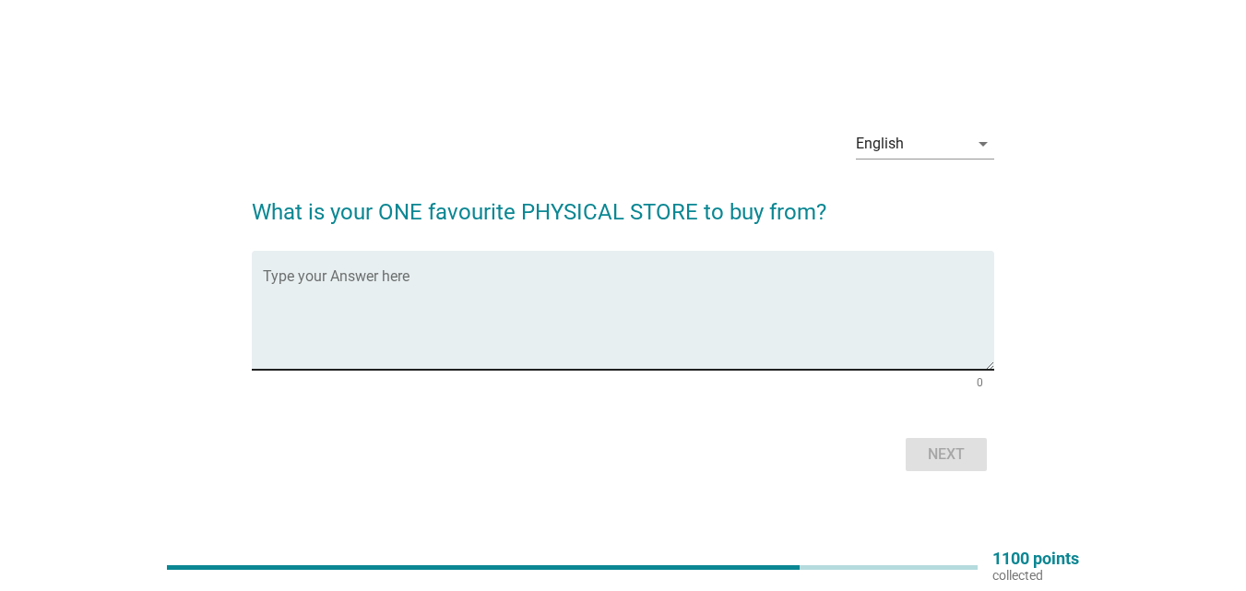
click at [386, 278] on textarea "Type your Answer here" at bounding box center [628, 321] width 731 height 97
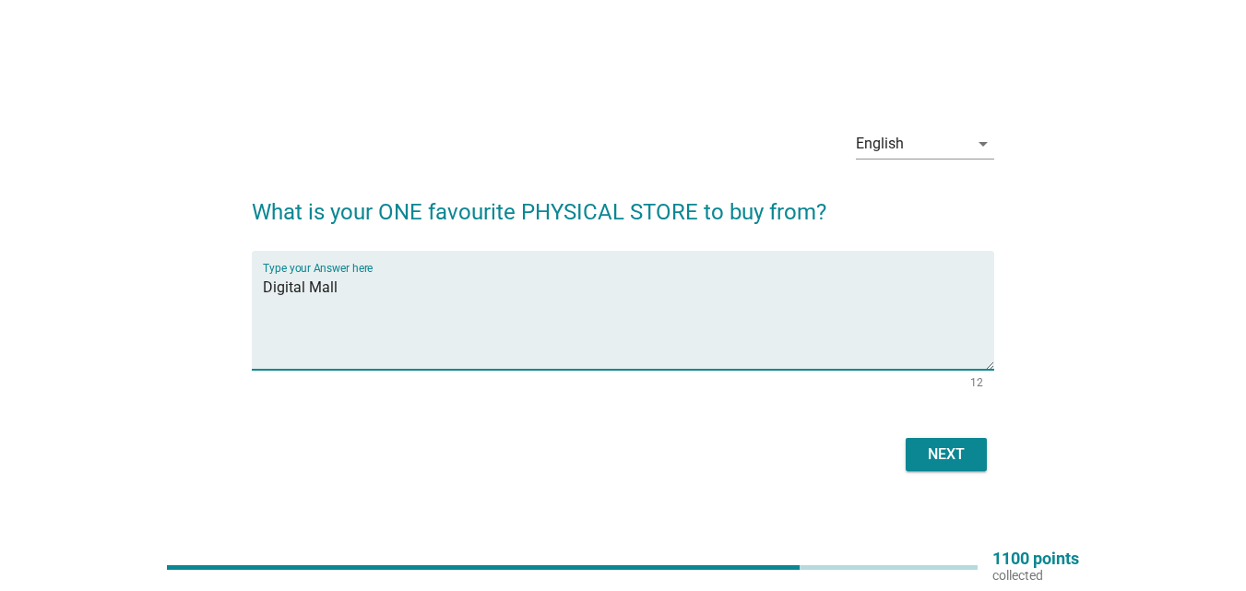
type textarea "Digital Mall"
click at [933, 460] on div "Next" at bounding box center [946, 454] width 52 height 22
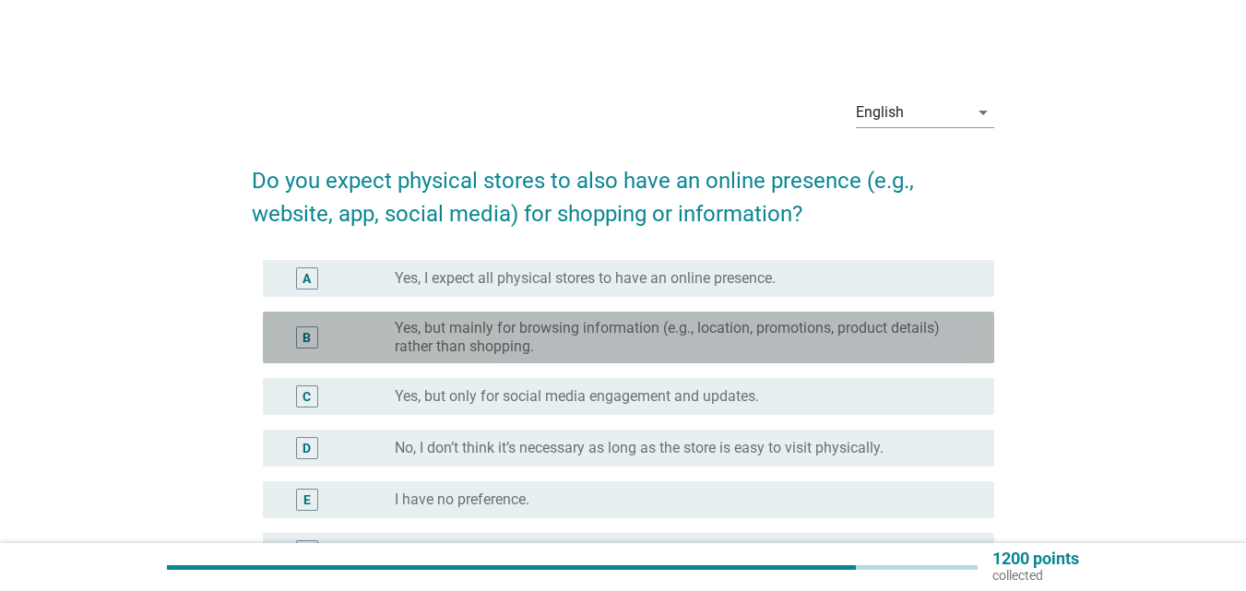
drag, startPoint x: 307, startPoint y: 334, endPoint x: 436, endPoint y: 361, distance: 132.0
click at [308, 334] on div "B" at bounding box center [306, 337] width 8 height 19
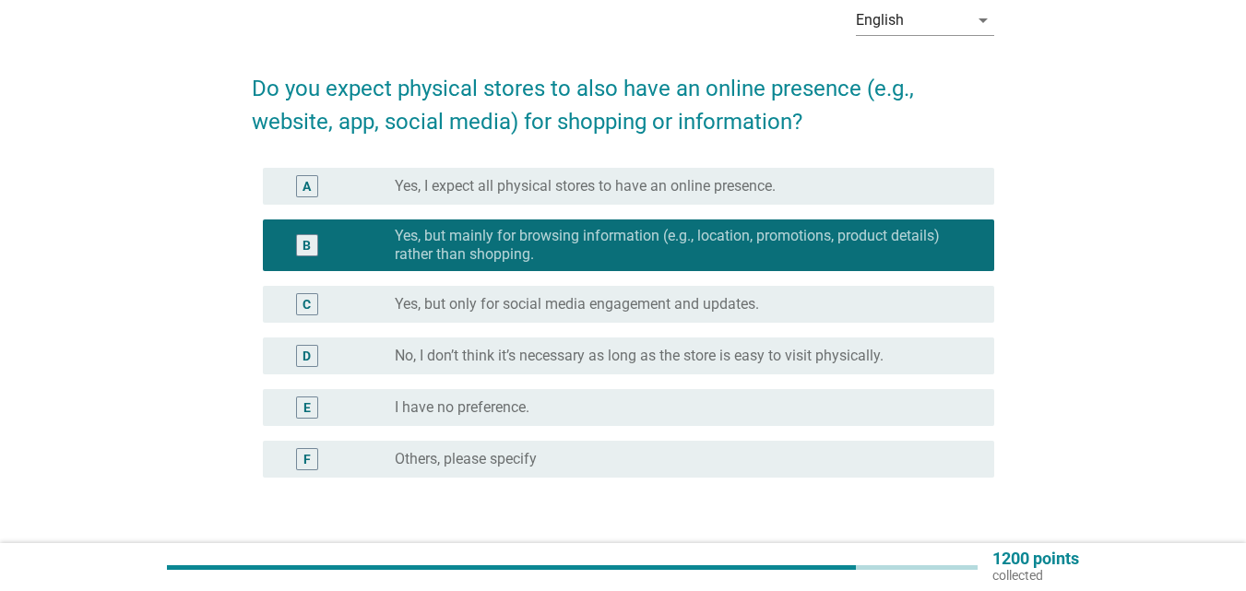
scroll to position [220, 0]
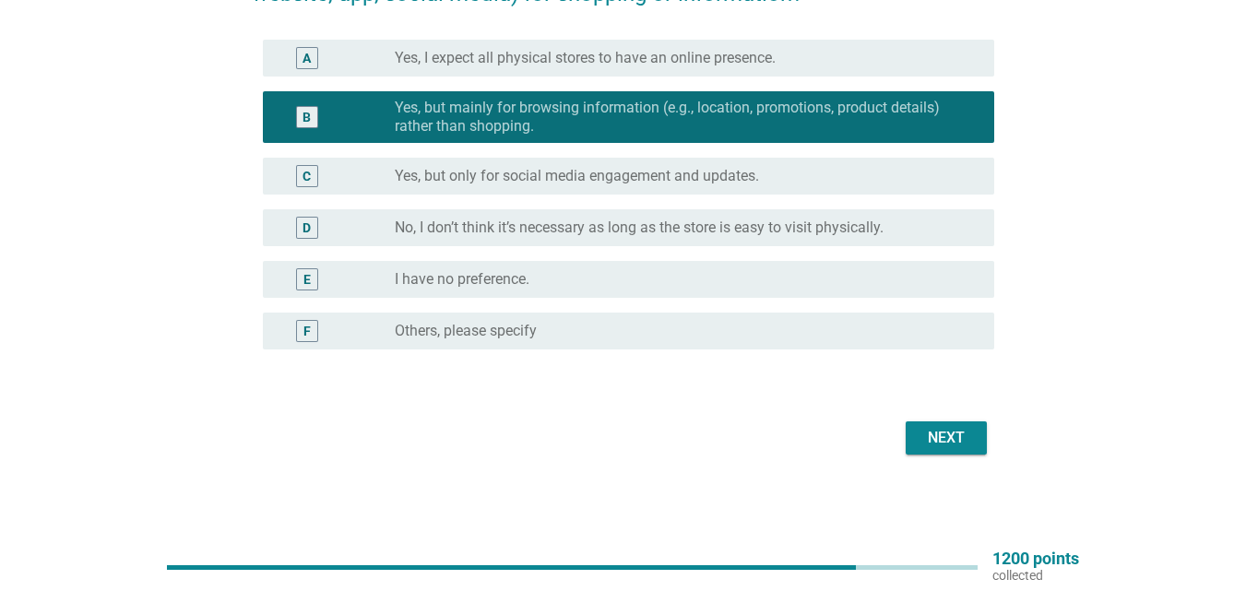
click at [963, 440] on div "Next" at bounding box center [946, 438] width 52 height 22
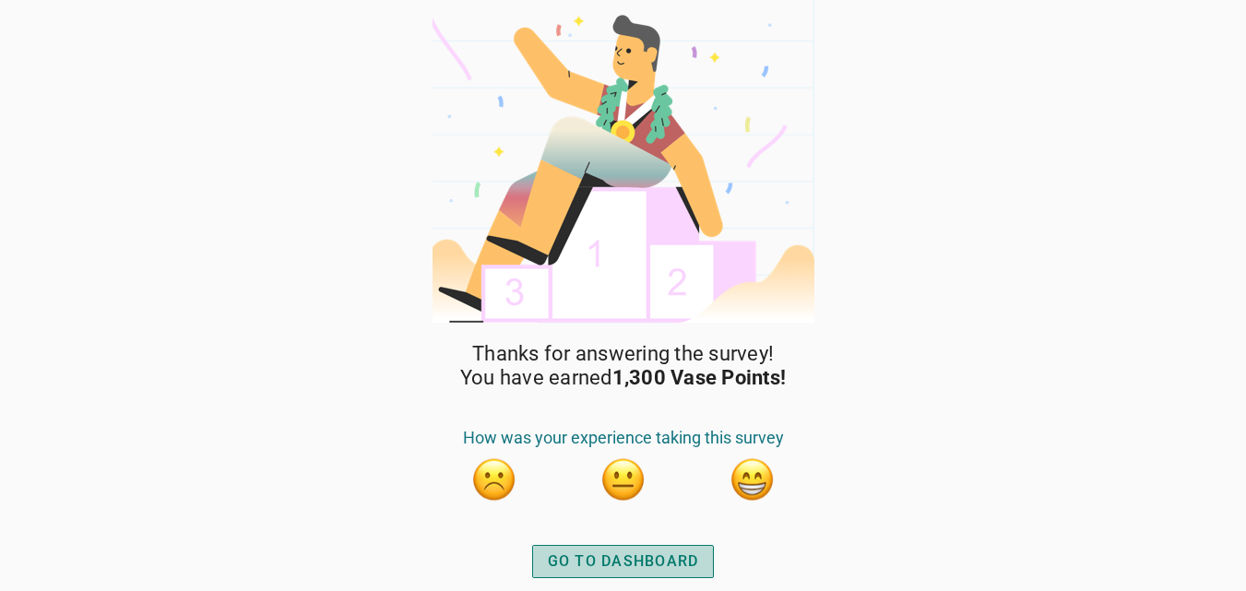
click at [620, 561] on div "GO TO DASHBOARD" at bounding box center [623, 561] width 151 height 22
